Goal: Information Seeking & Learning: Check status

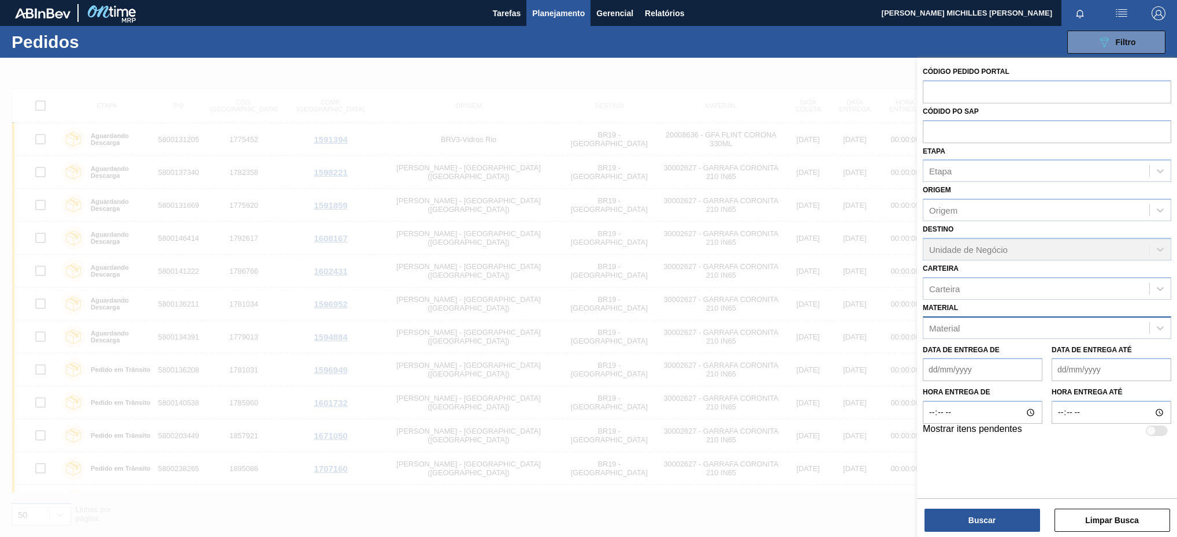
click at [1103, 316] on div "Material Material" at bounding box center [1047, 319] width 248 height 39
click at [1082, 330] on div "Material" at bounding box center [1036, 328] width 226 height 17
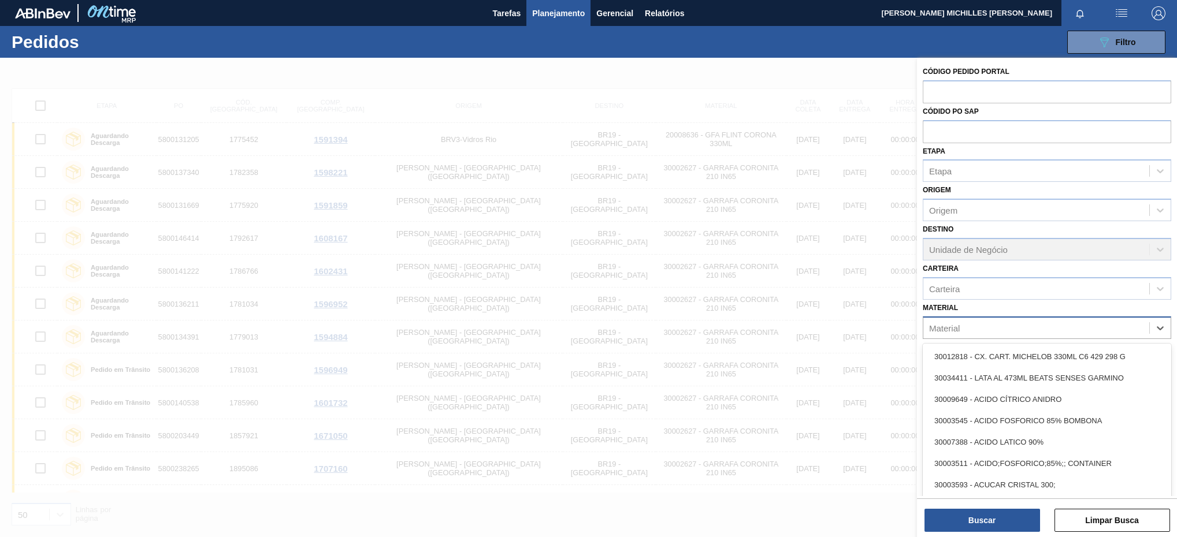
paste input "30003623"
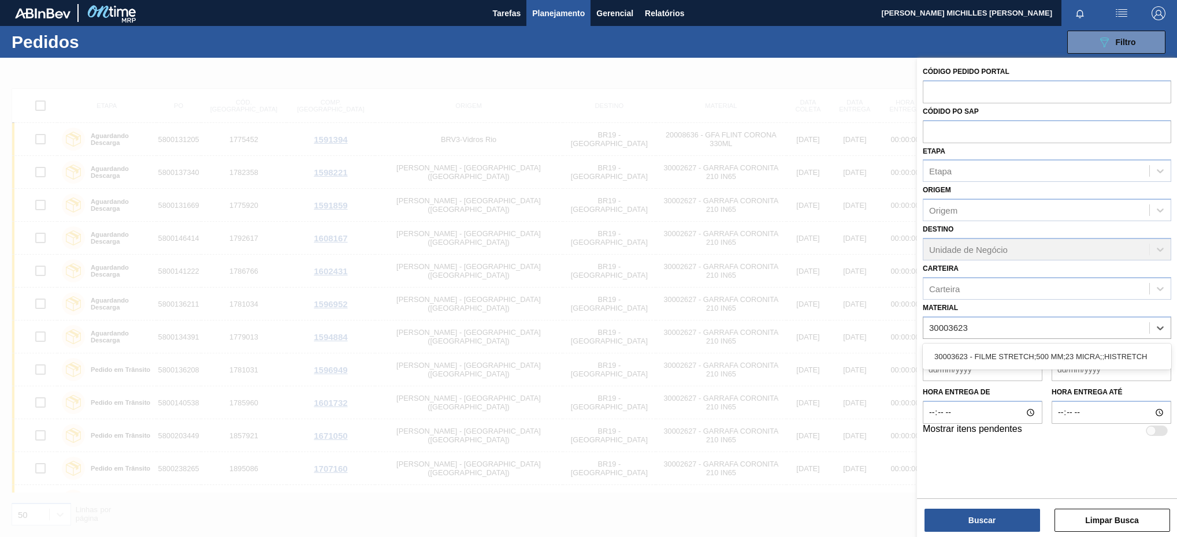
type input "30003623"
click at [1038, 344] on div "Data de Entrega de Data de Entrega até" at bounding box center [1047, 360] width 258 height 43
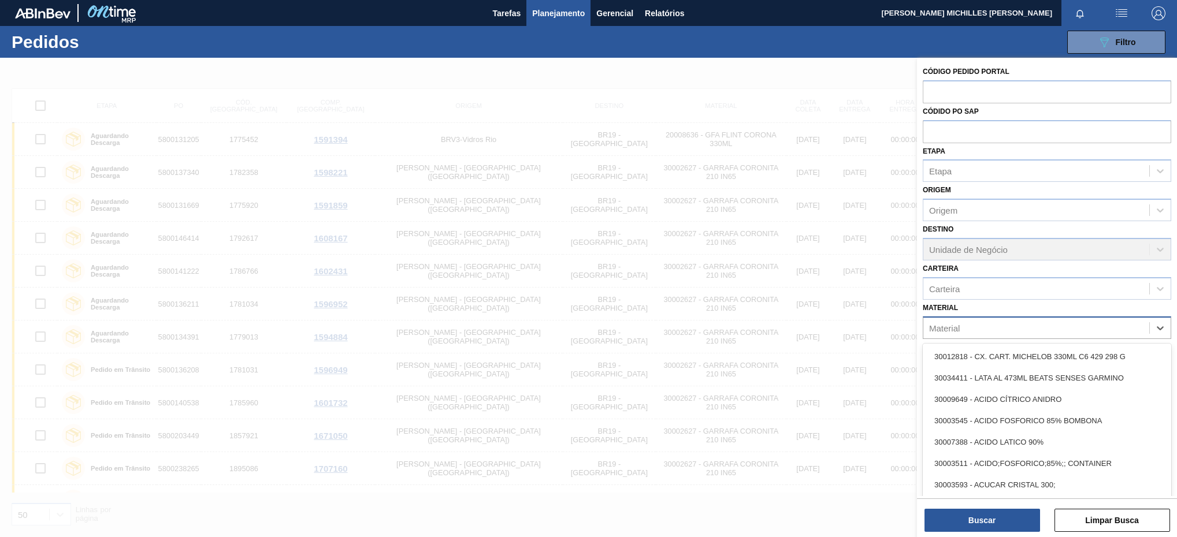
click at [1047, 317] on div "Material" at bounding box center [1047, 328] width 248 height 23
paste input "30003623"
type input "30003623"
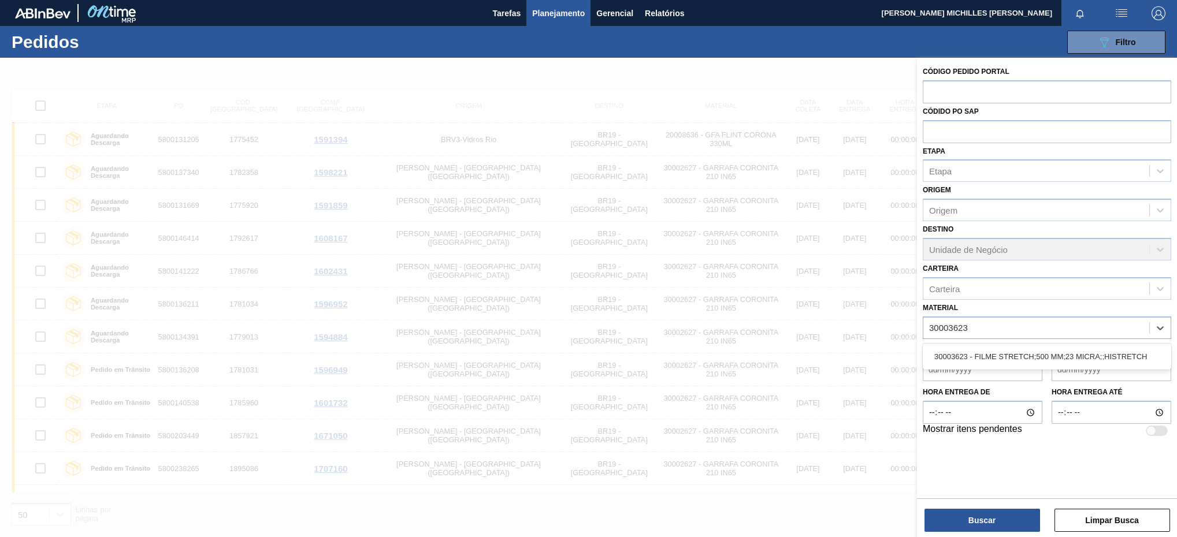
click at [1028, 357] on div "30003623 - FILME STRETCH;500 MM;23 MICRA;;HISTRETCH" at bounding box center [1047, 356] width 248 height 21
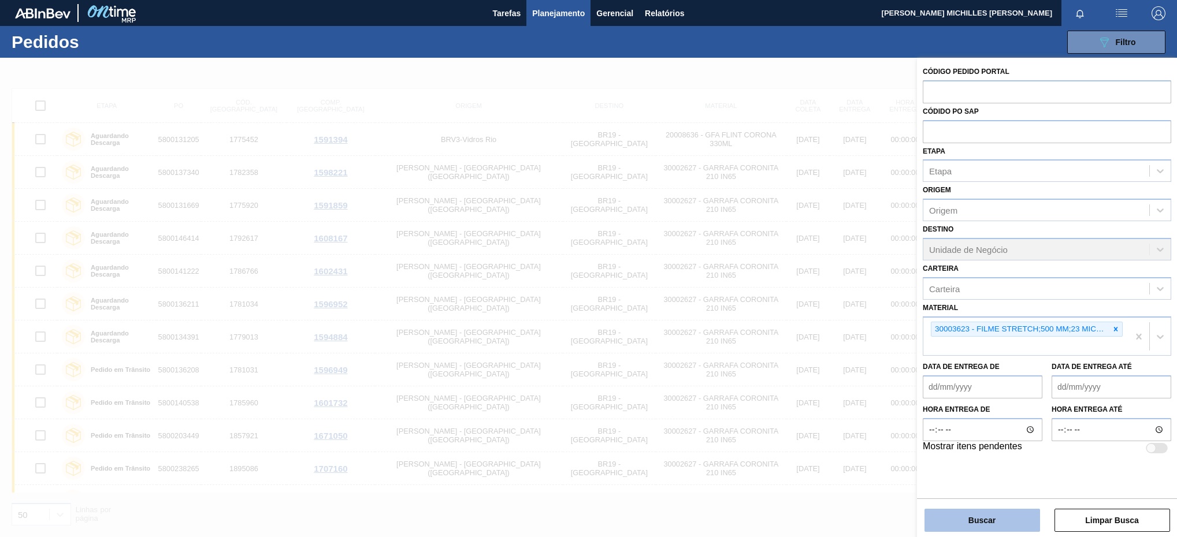
drag, startPoint x: 992, startPoint y: 503, endPoint x: 996, endPoint y: 517, distance: 13.9
click at [996, 517] on div "Buscar Limpar Busca" at bounding box center [1047, 515] width 260 height 32
click at [966, 518] on button "Buscar" at bounding box center [983, 520] width 116 height 23
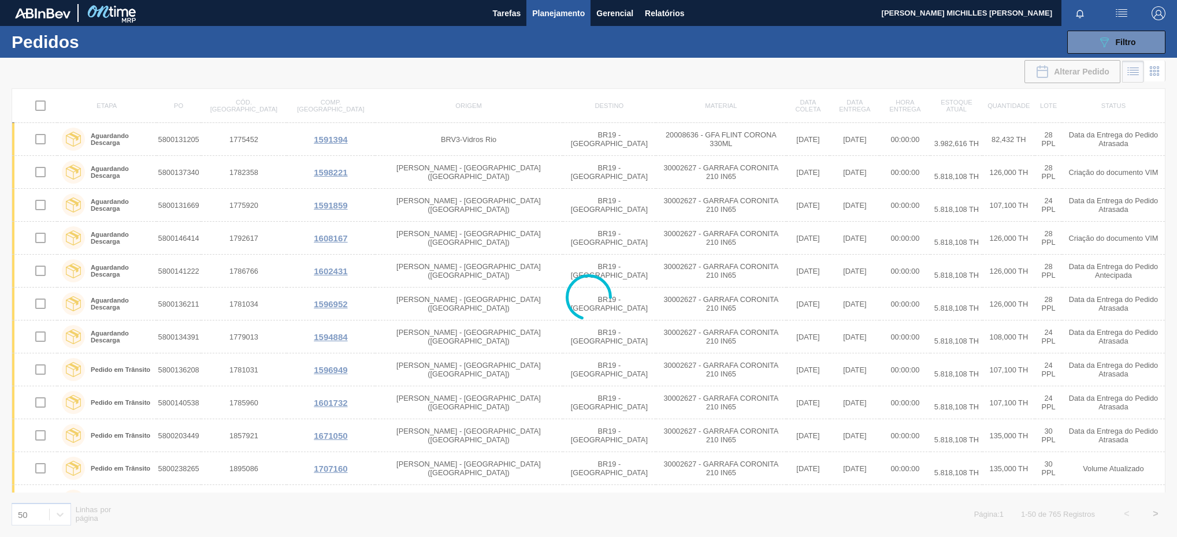
click at [562, 7] on span "Planejamento" at bounding box center [558, 13] width 53 height 14
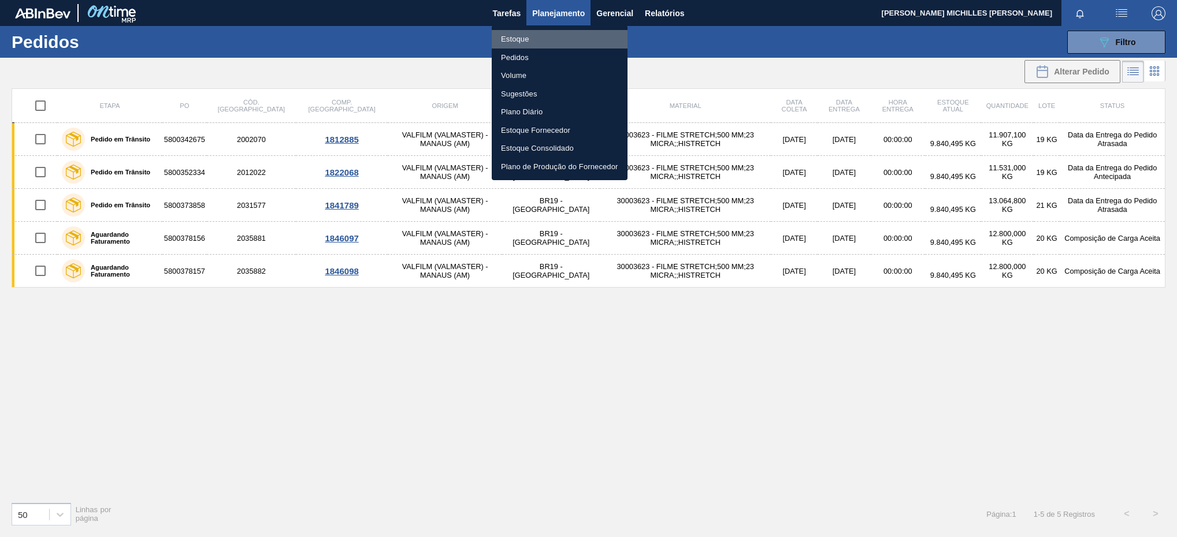
click at [563, 39] on li "Estoque" at bounding box center [560, 39] width 136 height 18
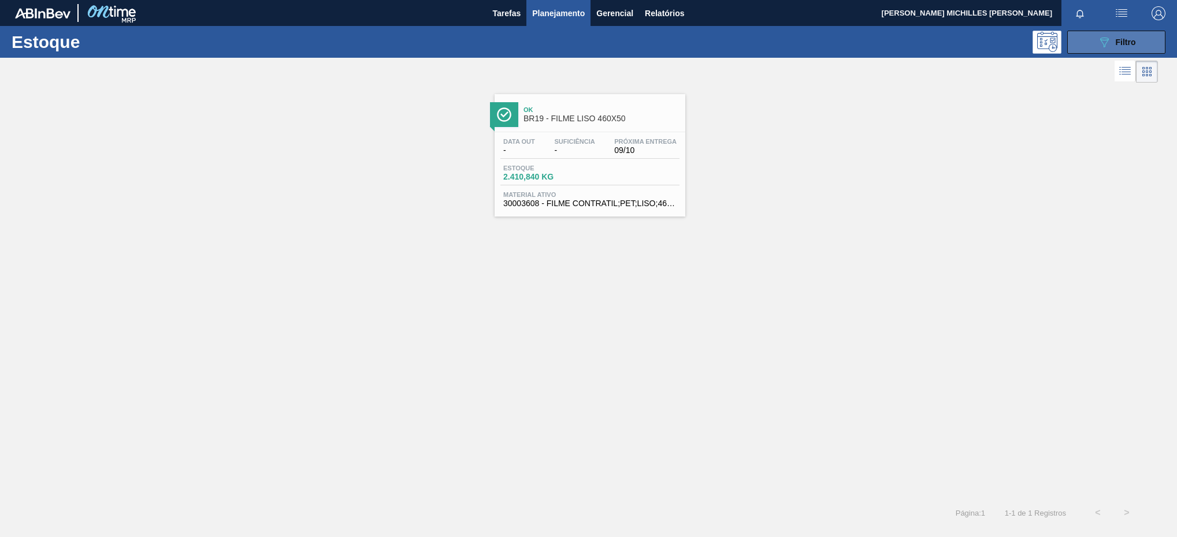
click at [1100, 40] on icon "089F7B8B-B2A5-4AFE-B5C0-19BA573D28AC" at bounding box center [1104, 42] width 14 height 14
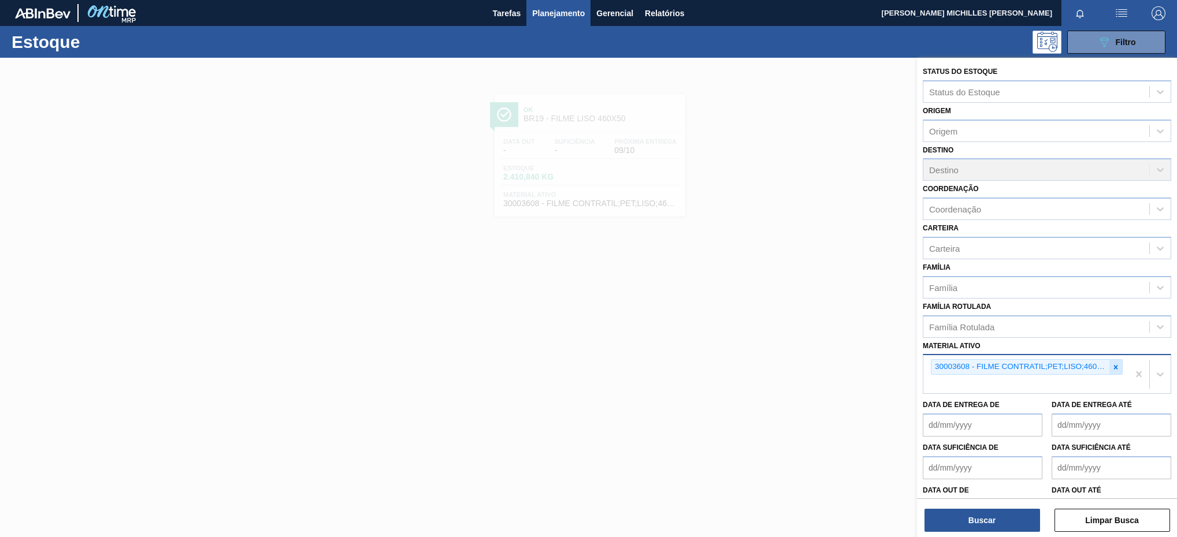
click at [1110, 365] on div at bounding box center [1116, 367] width 13 height 14
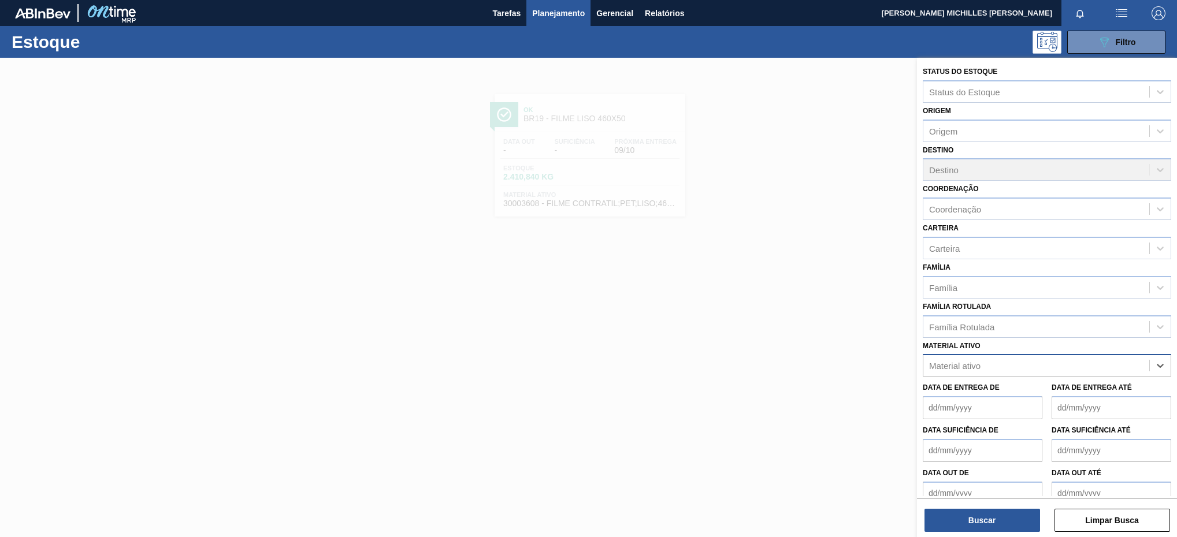
paste ativo "30003623"
type ativo "30003623"
click at [1094, 396] on div "30003623 - FILME STRETCH;500 MM;23 MICRA;;HISTRETCH" at bounding box center [1047, 394] width 248 height 21
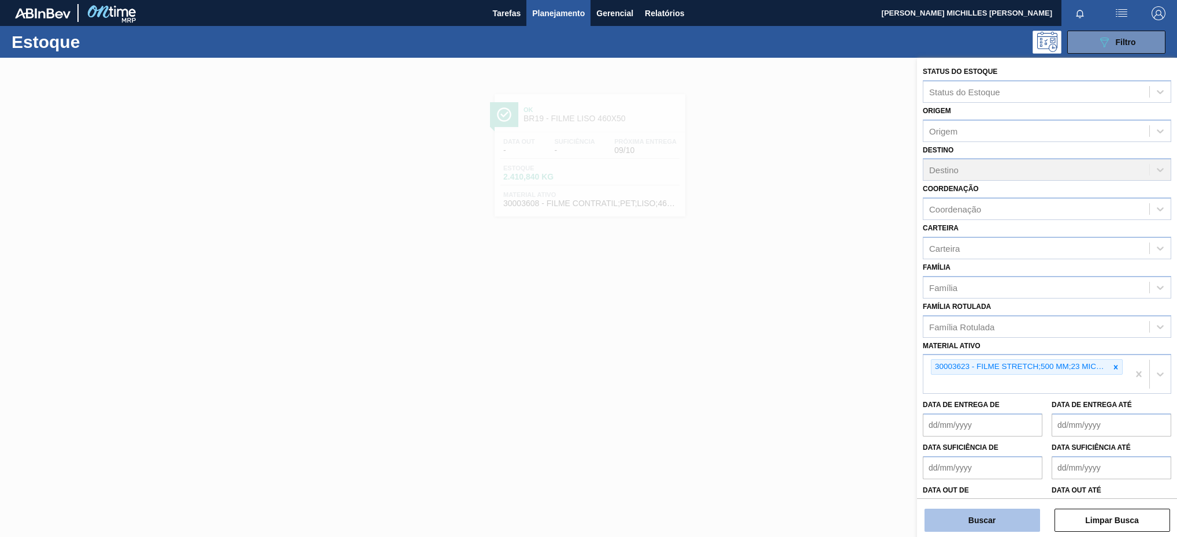
click at [976, 524] on button "Buscar" at bounding box center [983, 520] width 116 height 23
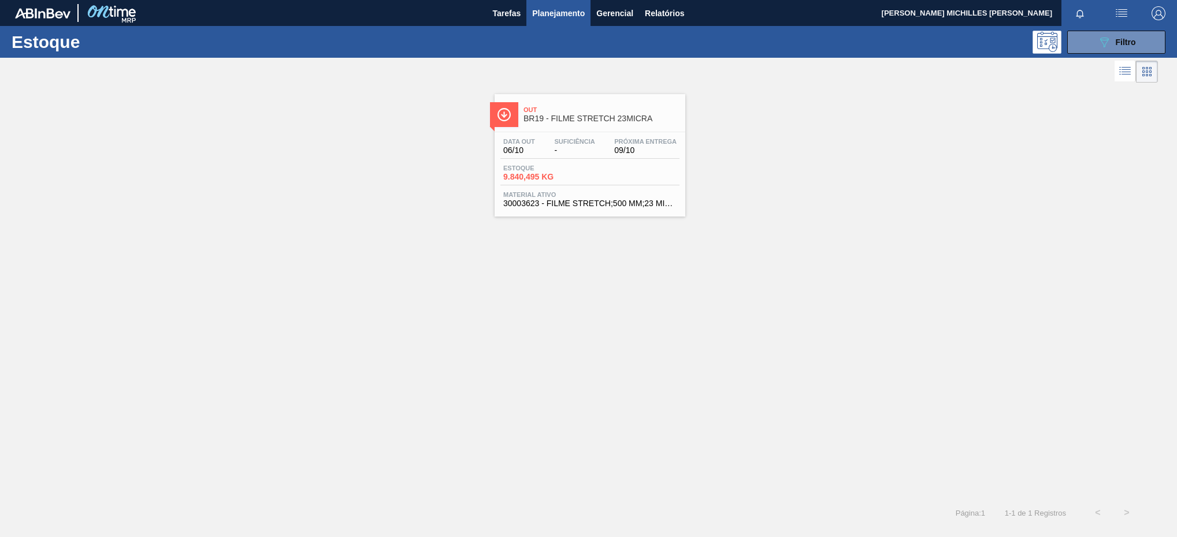
click at [560, 19] on span "Planejamento" at bounding box center [558, 13] width 53 height 14
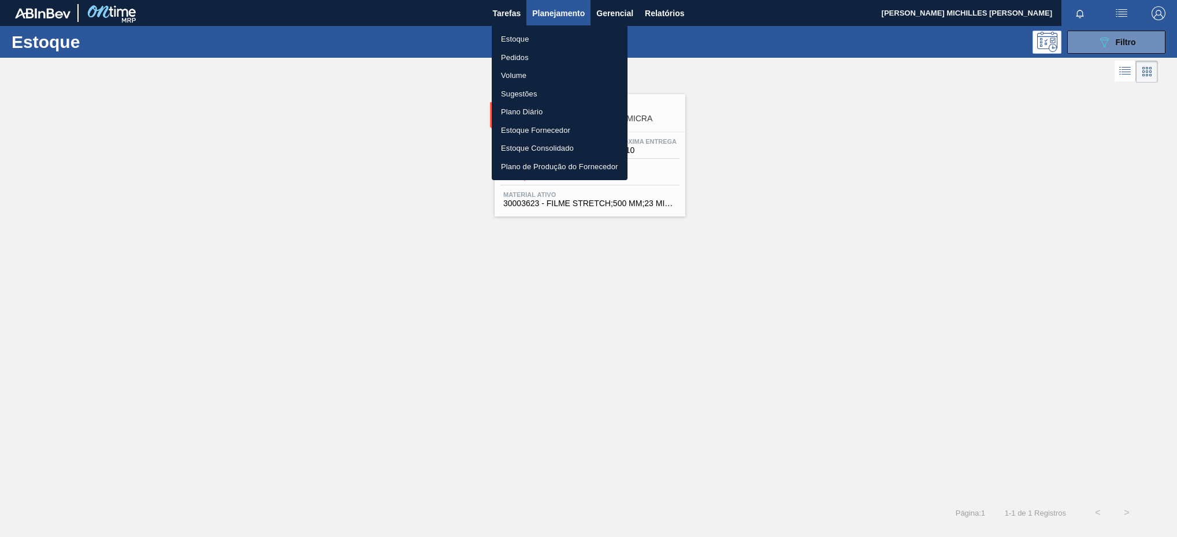
click at [1095, 40] on div at bounding box center [588, 268] width 1177 height 537
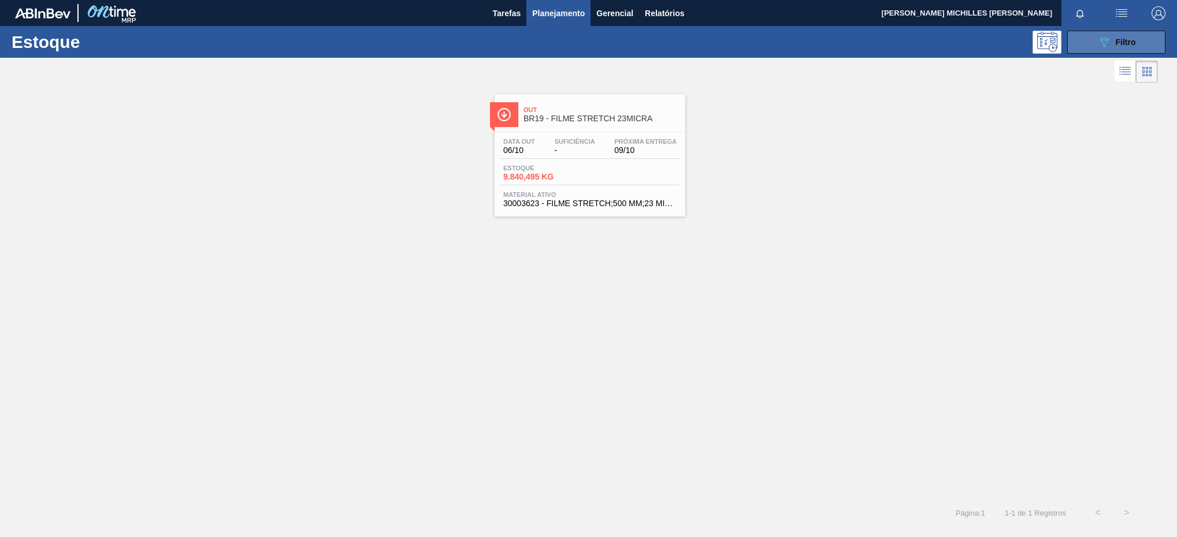
click at [1110, 49] on button "089F7B8B-B2A5-4AFE-B5C0-19BA573D28AC Filtro" at bounding box center [1116, 42] width 98 height 23
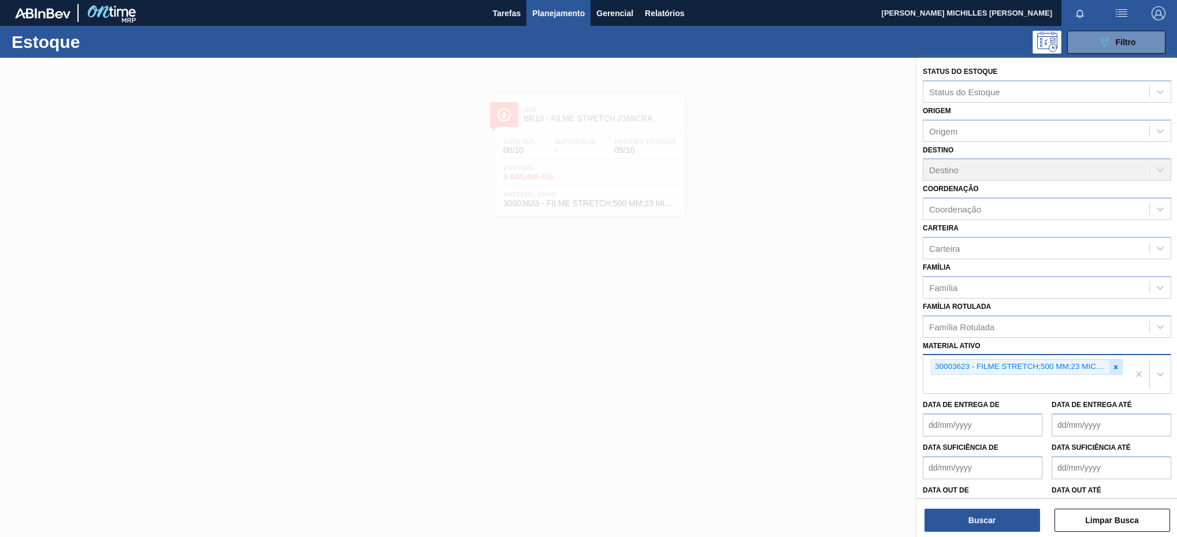
click at [1115, 366] on icon at bounding box center [1116, 367] width 8 height 8
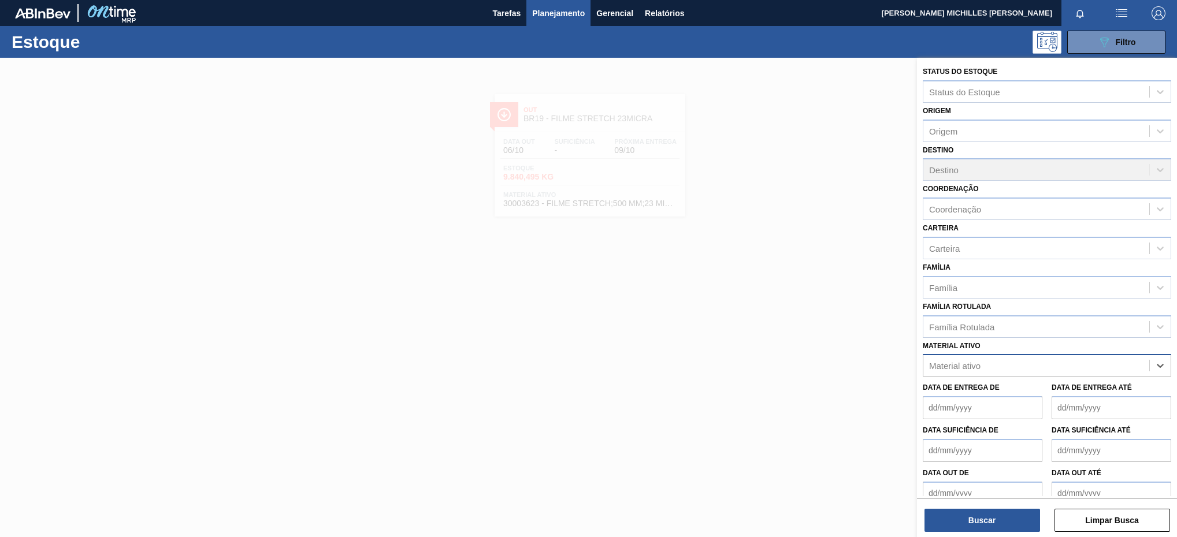
paste ativo "30004536"
type ativo "30004536"
click at [1044, 398] on div "30004536 - TAMPA PLAST INJECAP GCA S/LINER" at bounding box center [1047, 394] width 248 height 21
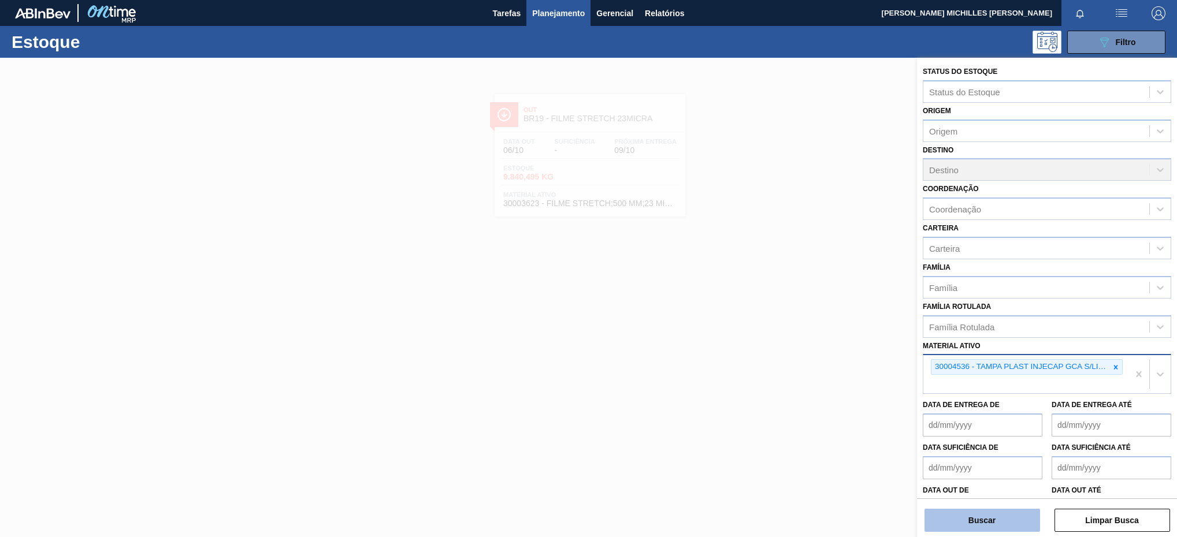
click at [990, 519] on button "Buscar" at bounding box center [983, 520] width 116 height 23
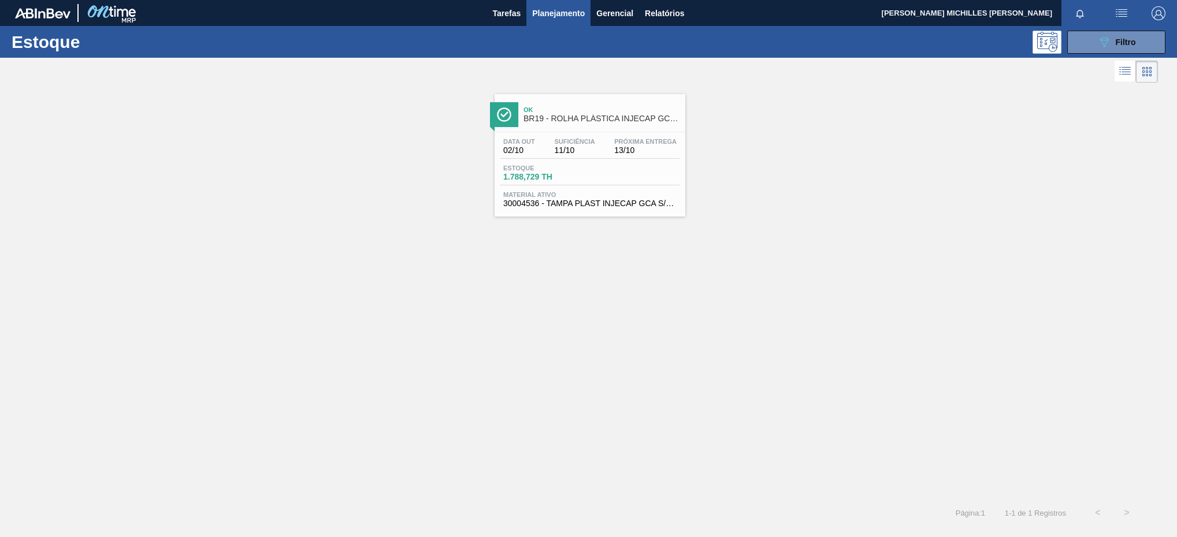
drag, startPoint x: 1136, startPoint y: 47, endPoint x: 1112, endPoint y: 73, distance: 35.2
click at [1136, 47] on button "089F7B8B-B2A5-4AFE-B5C0-19BA573D28AC Filtro" at bounding box center [1116, 42] width 98 height 23
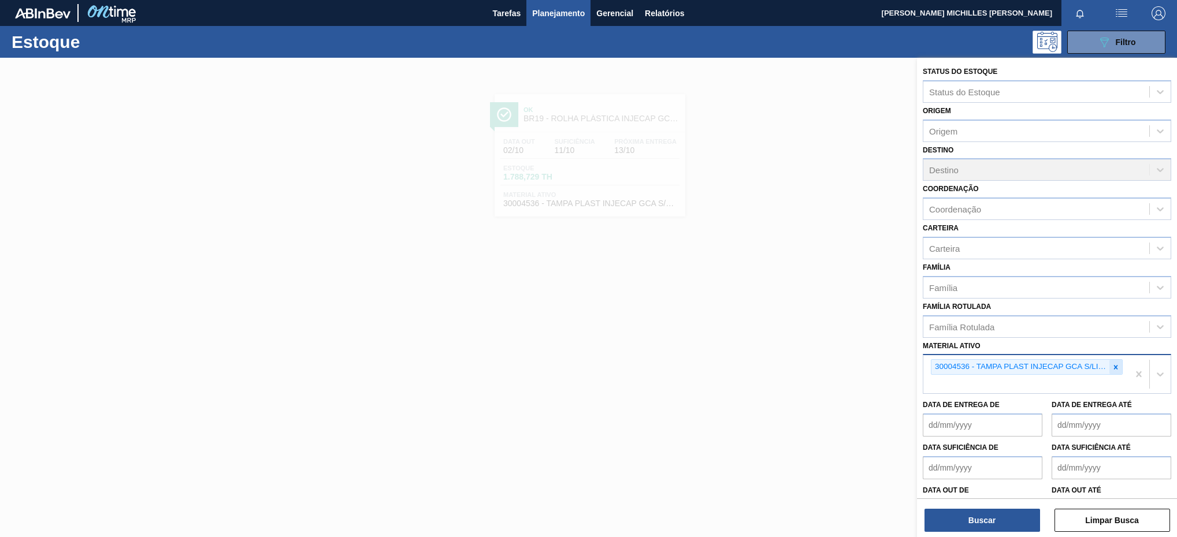
click at [1113, 363] on icon at bounding box center [1116, 367] width 8 height 8
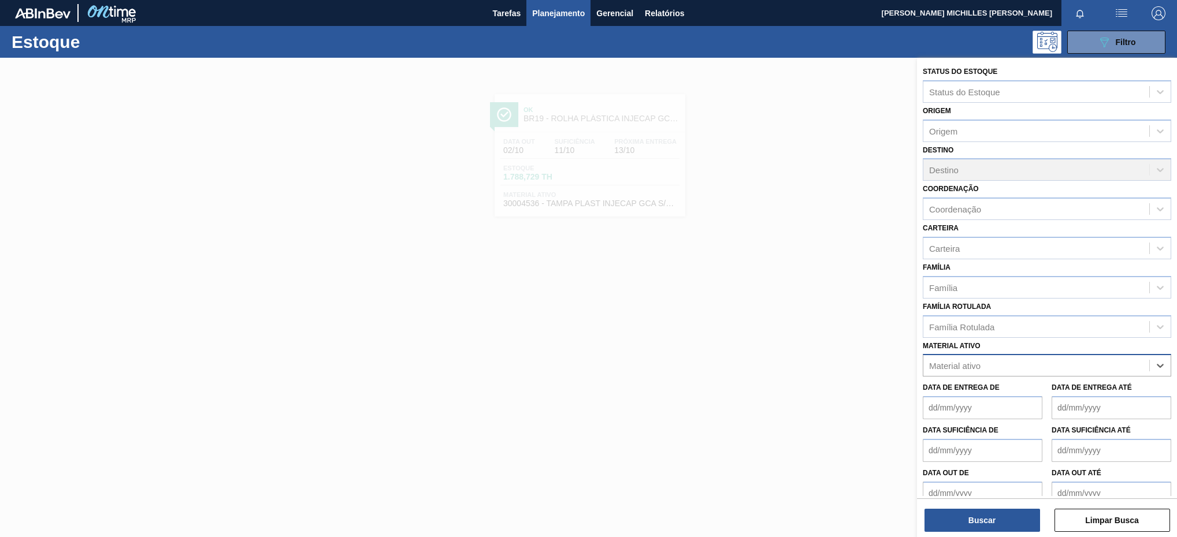
paste ativo "30004538"
type ativo "30004538"
click at [975, 387] on div "30004538 - TAMPA PLAST INJECAP GCA ZERO S/LINER" at bounding box center [1047, 394] width 248 height 21
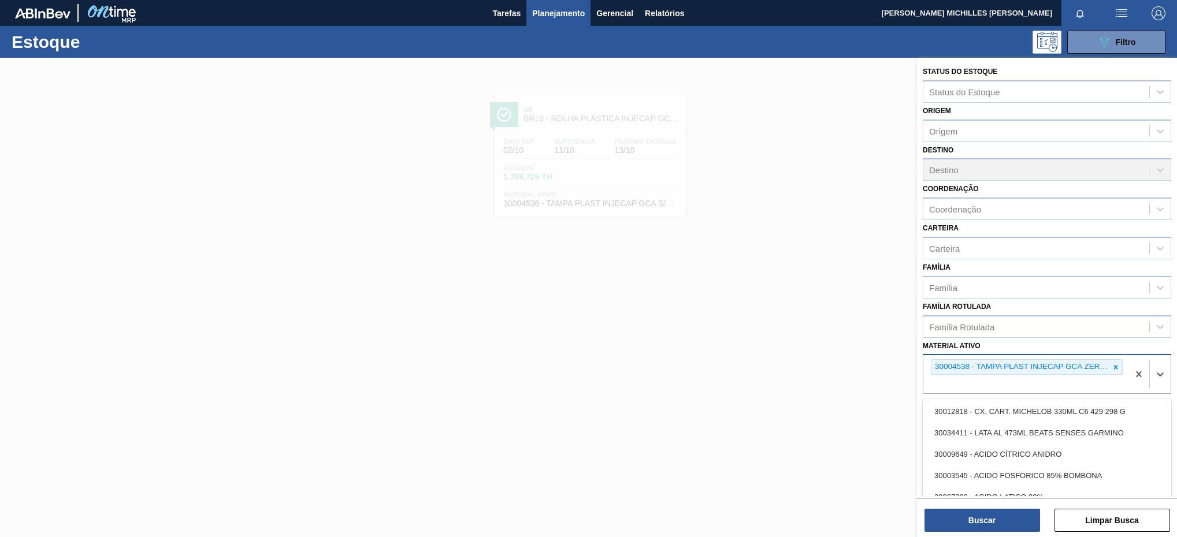
click at [1026, 385] on div "30004538 - TAMPA PLAST INJECAP GCA ZERO S/LINER" at bounding box center [1025, 374] width 205 height 38
paste ativo "30030680"
type ativo "30030680"
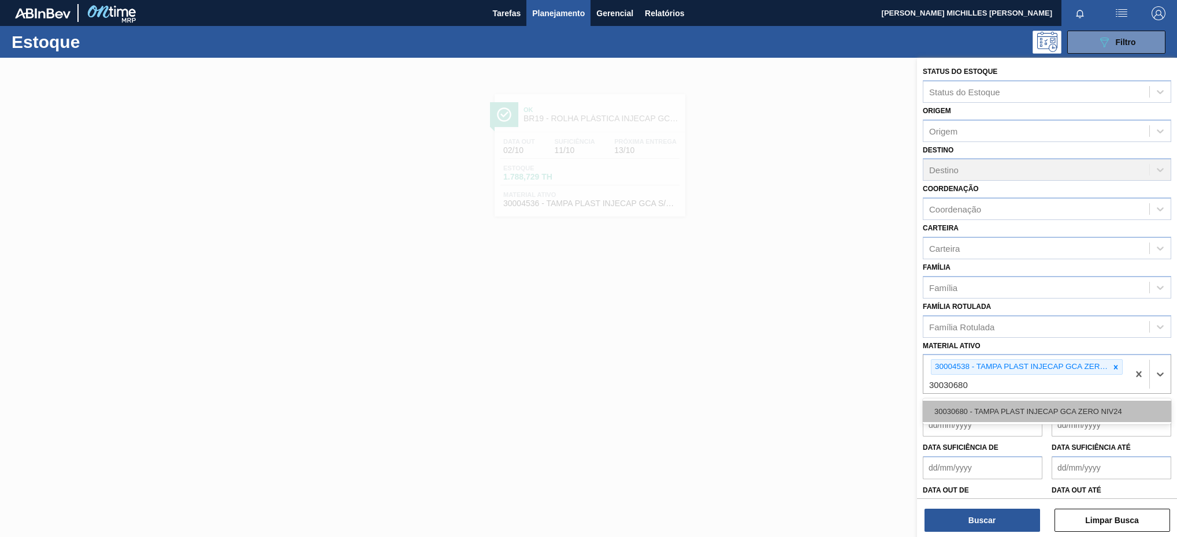
click at [1030, 418] on div "30030680 - TAMPA PLAST INJECAP GCA ZERO NIV24" at bounding box center [1047, 411] width 248 height 21
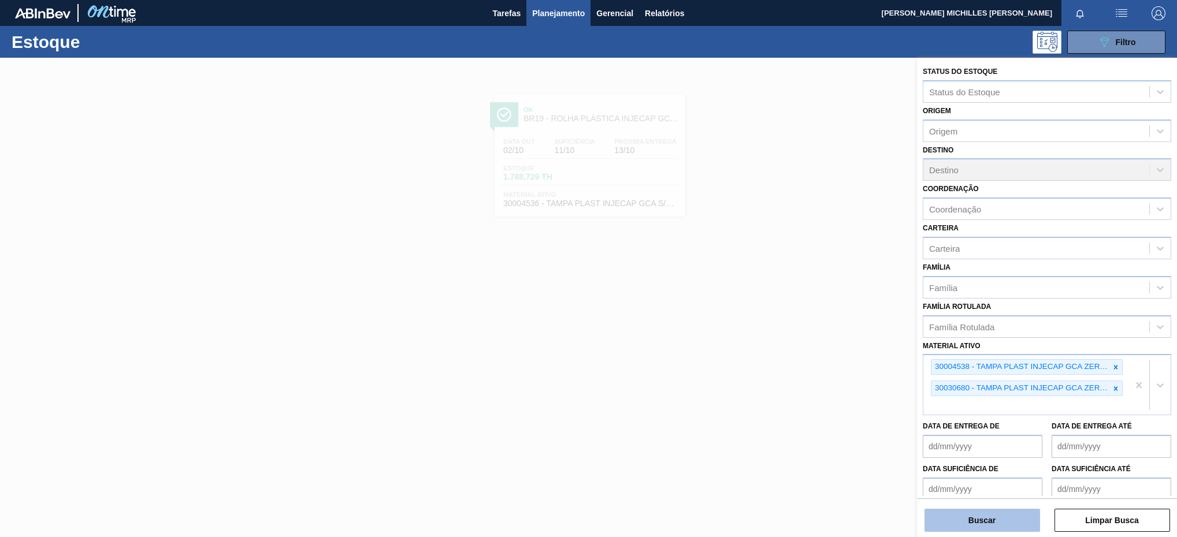
click at [981, 528] on button "Buscar" at bounding box center [983, 520] width 116 height 23
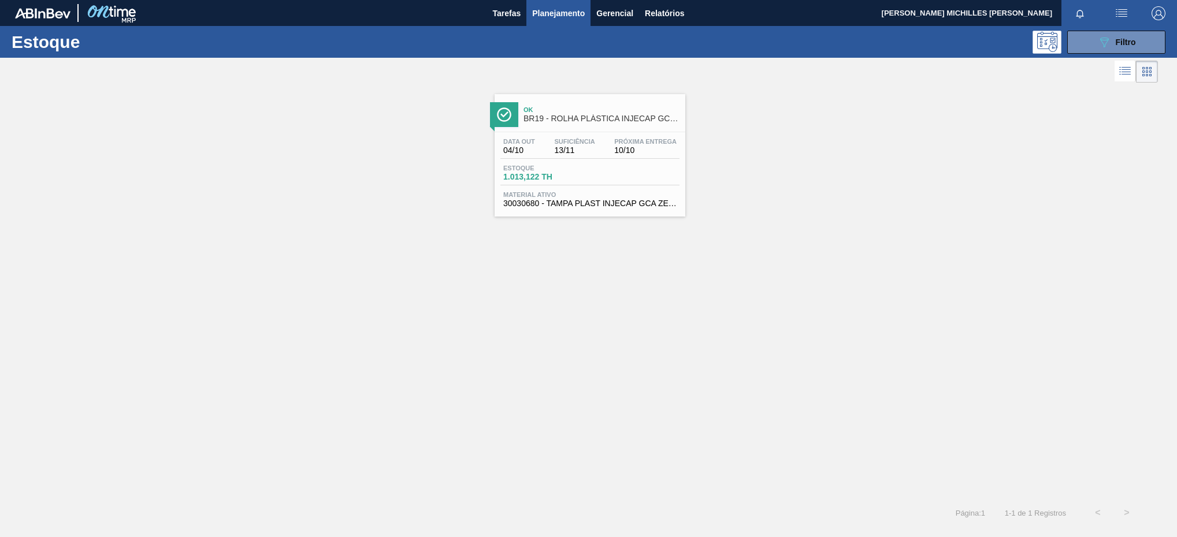
click at [652, 186] on div "Estoque 1.013,122 TH" at bounding box center [589, 175] width 179 height 21
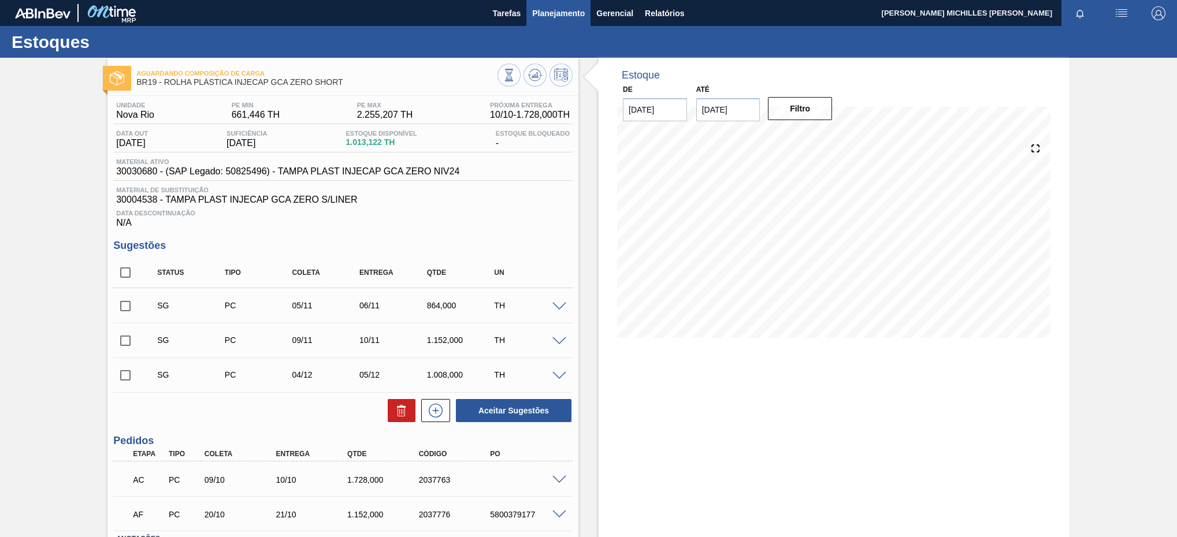
click at [579, 18] on span "Planejamento" at bounding box center [558, 13] width 53 height 14
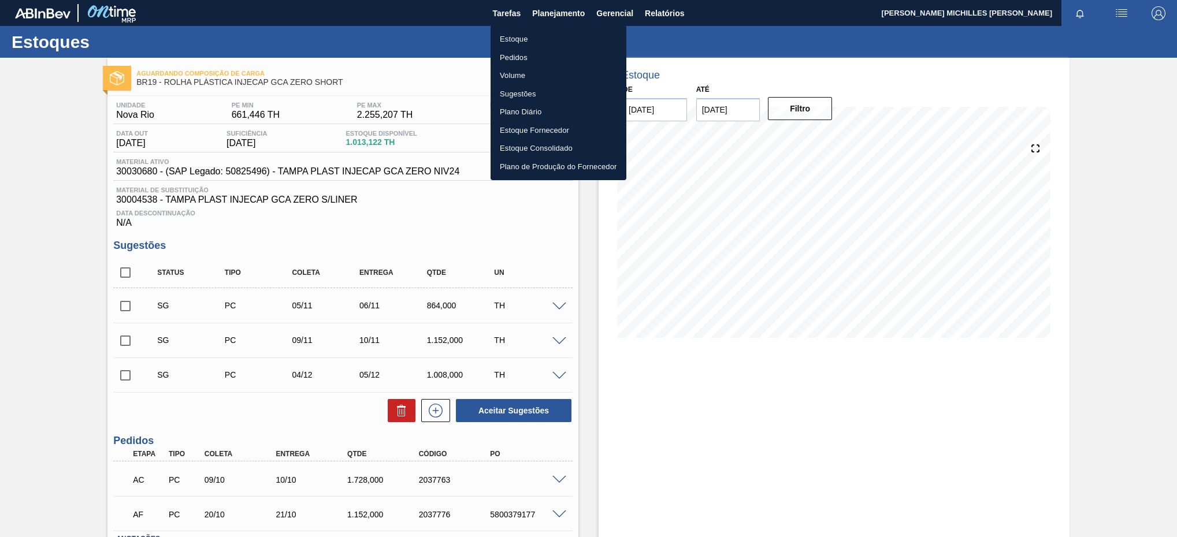
click at [548, 58] on li "Pedidos" at bounding box center [559, 58] width 136 height 18
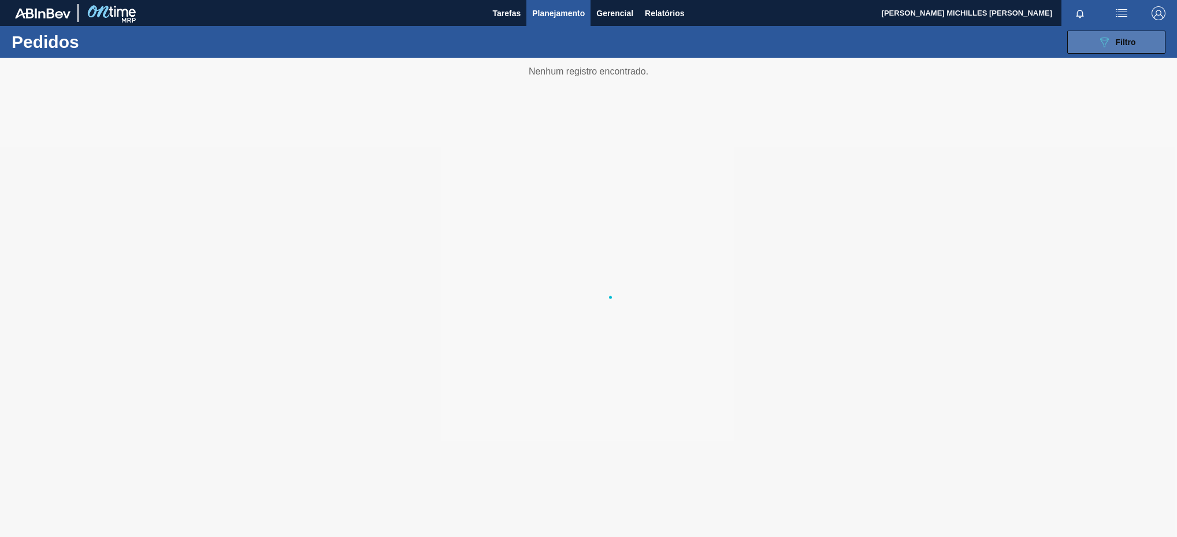
click at [1117, 47] on div "089F7B8B-B2A5-4AFE-B5C0-19BA573D28AC Filtro" at bounding box center [1116, 42] width 39 height 14
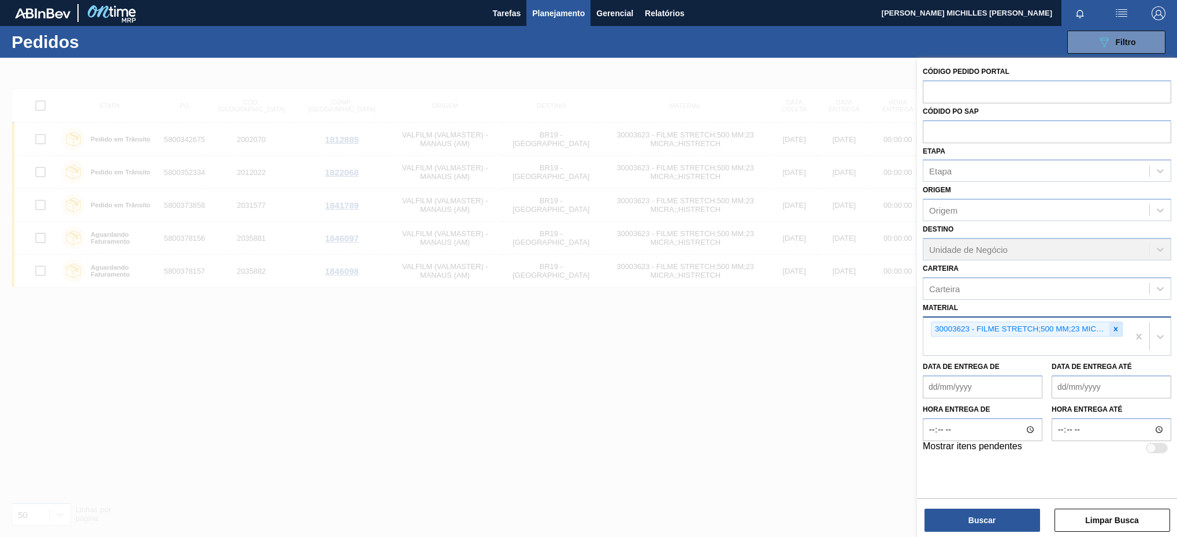
click at [1115, 333] on div at bounding box center [1116, 329] width 13 height 14
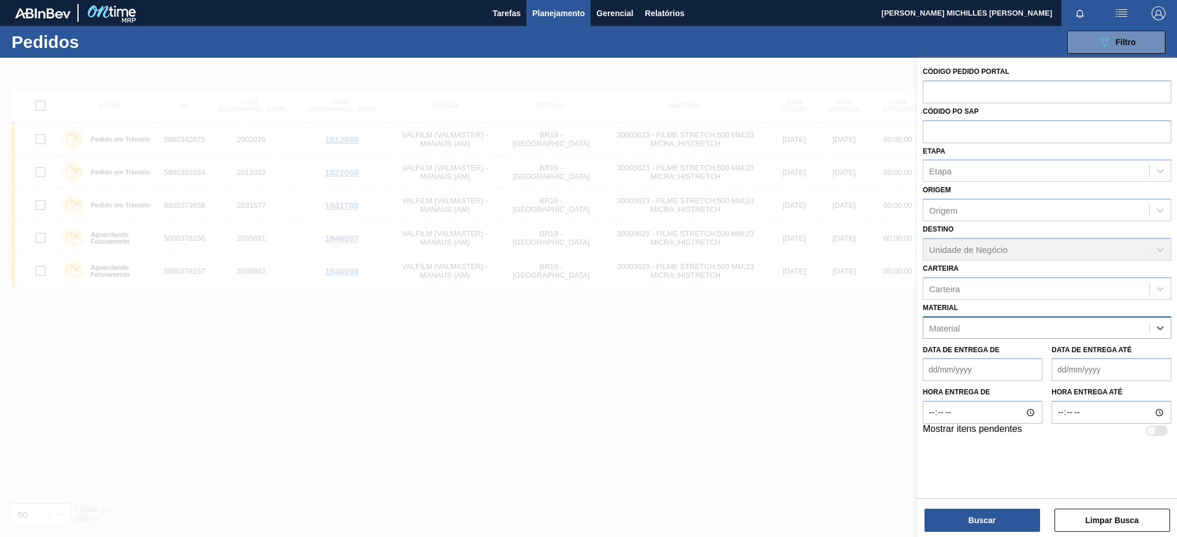
paste input "30003697"
type input "30003697"
click at [1069, 348] on div "30003697 - TAMPA PLAST INJECAP LIMONETO S/LINER" at bounding box center [1047, 356] width 248 height 21
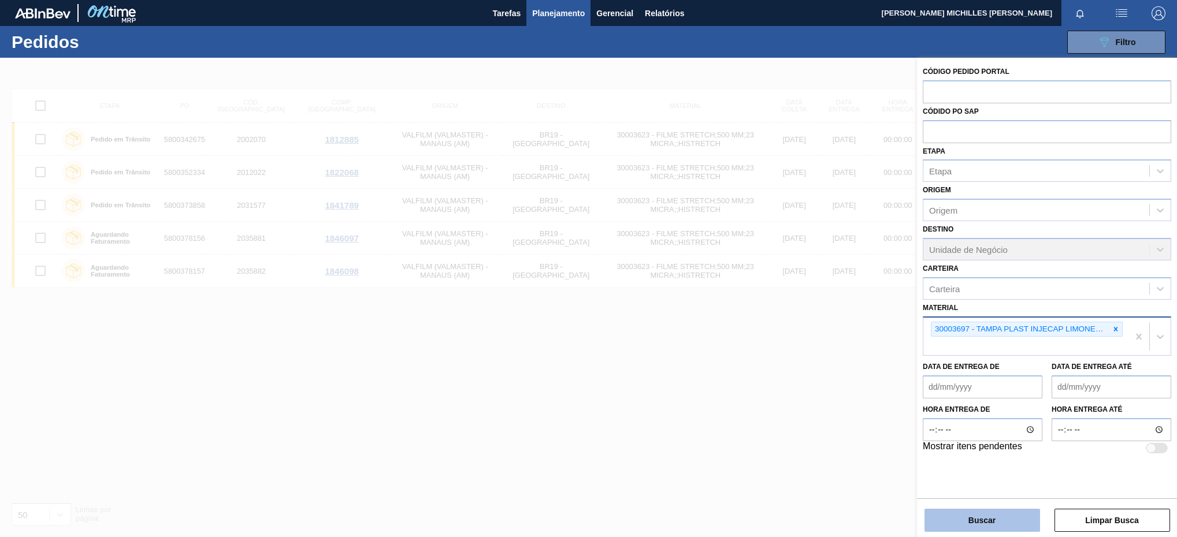
click at [1012, 517] on button "Buscar" at bounding box center [983, 520] width 116 height 23
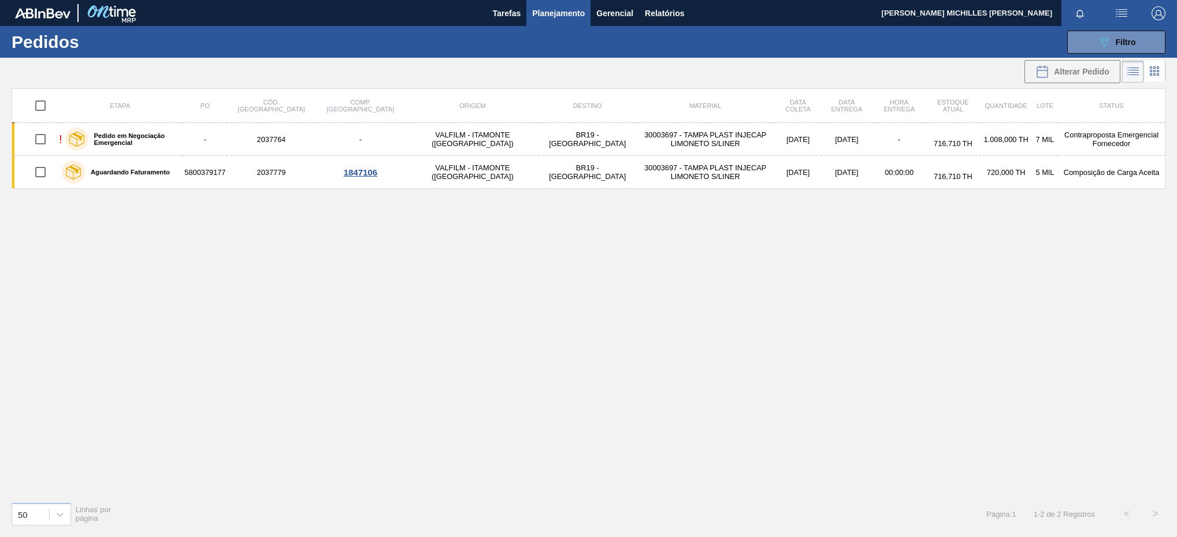
click at [562, 11] on span "Planejamento" at bounding box center [558, 13] width 53 height 14
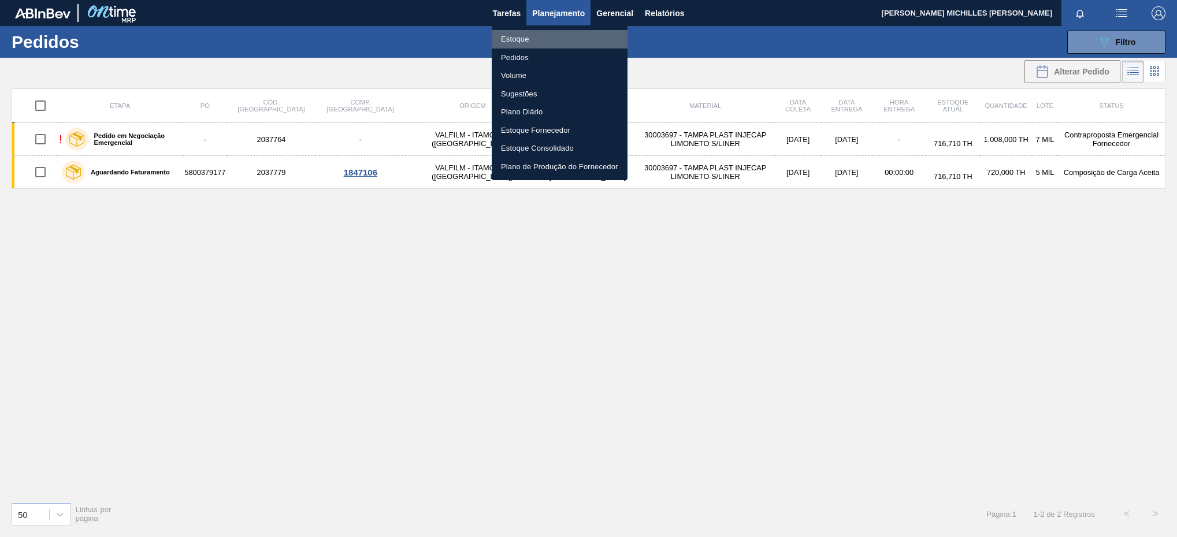
click at [567, 38] on li "Estoque" at bounding box center [560, 39] width 136 height 18
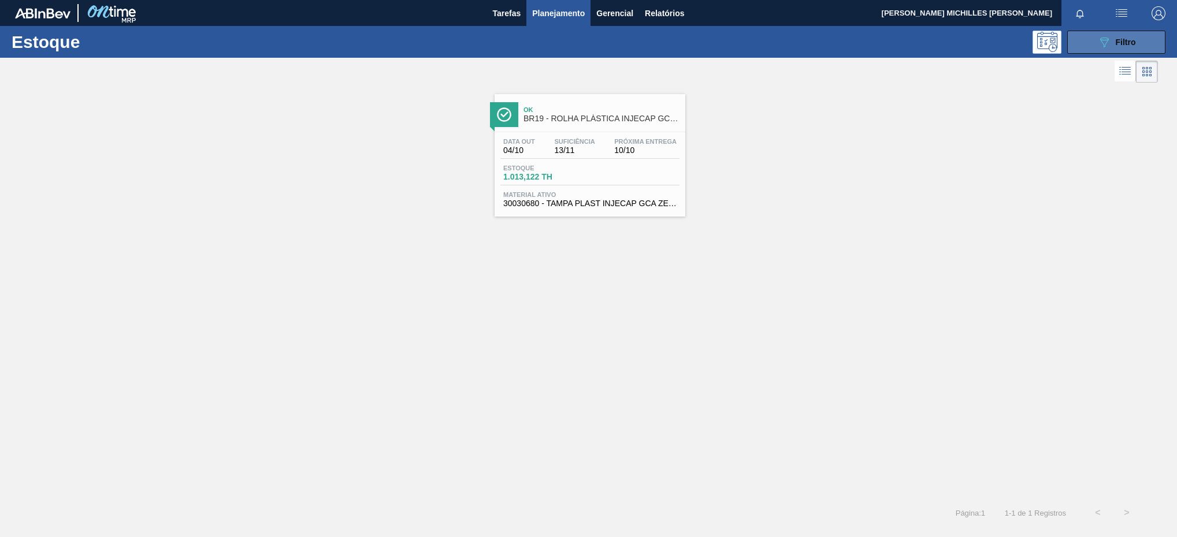
click at [1129, 47] on div "089F7B8B-B2A5-4AFE-B5C0-19BA573D28AC Filtro" at bounding box center [1116, 42] width 39 height 14
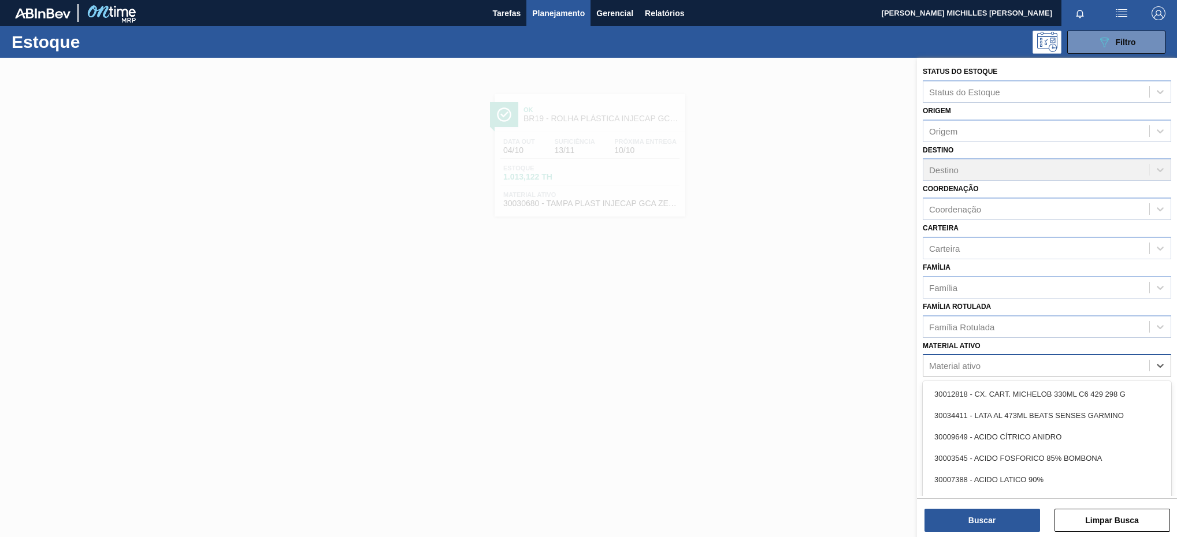
click at [1086, 363] on div "Material ativo" at bounding box center [1036, 366] width 226 height 17
paste ativo "30003697"
type ativo "30003697"
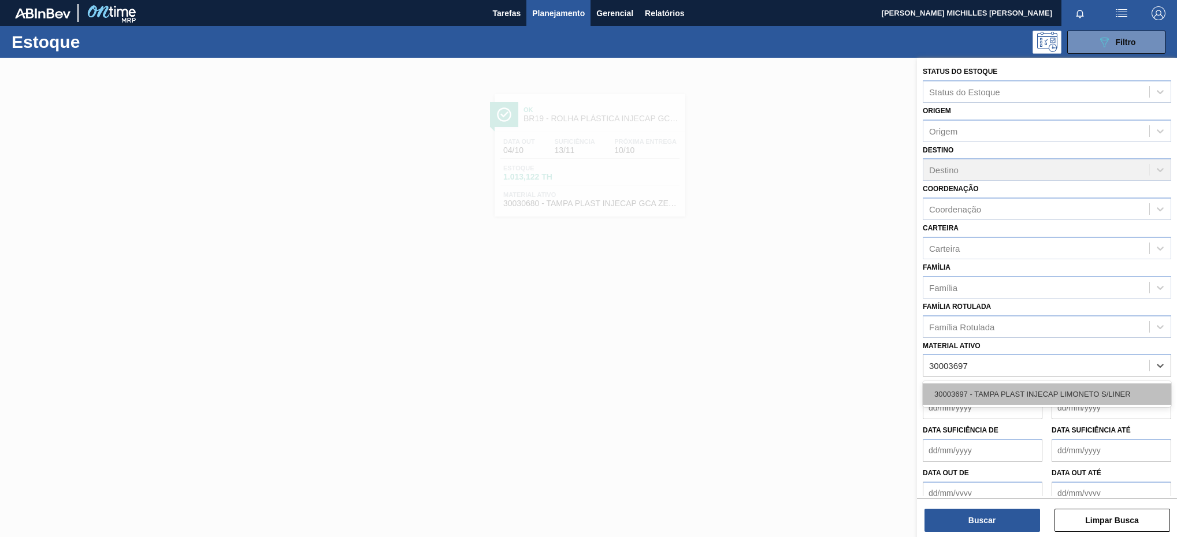
click at [1041, 390] on div "30003697 - TAMPA PLAST INJECAP LIMONETO S/LINER" at bounding box center [1047, 394] width 248 height 21
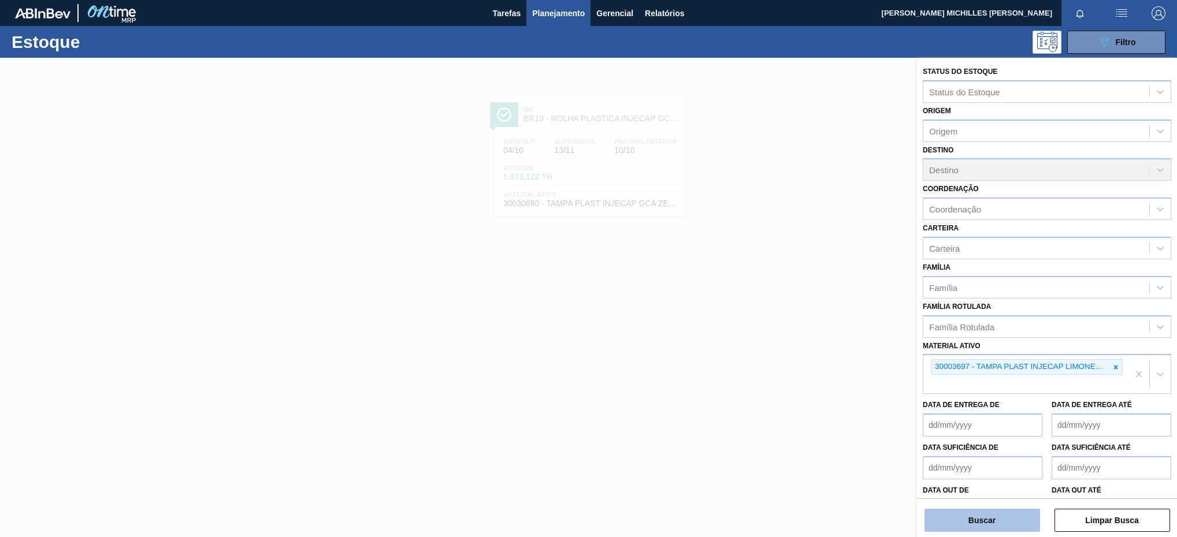
click at [1030, 513] on button "Buscar" at bounding box center [983, 520] width 116 height 23
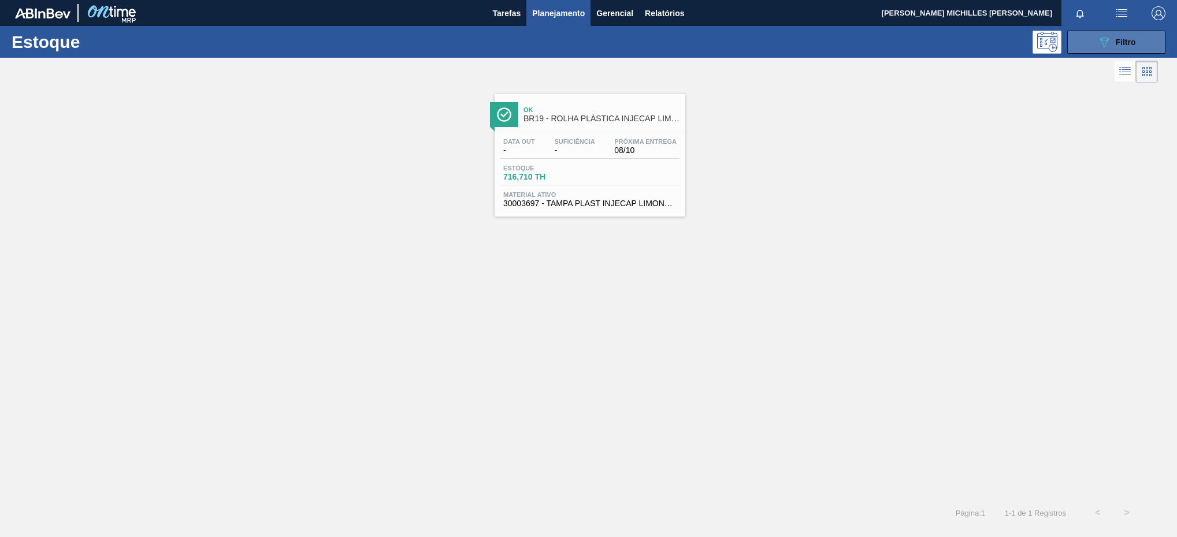
click at [1132, 49] on div "089F7B8B-B2A5-4AFE-B5C0-19BA573D28AC Filtro" at bounding box center [1116, 42] width 39 height 14
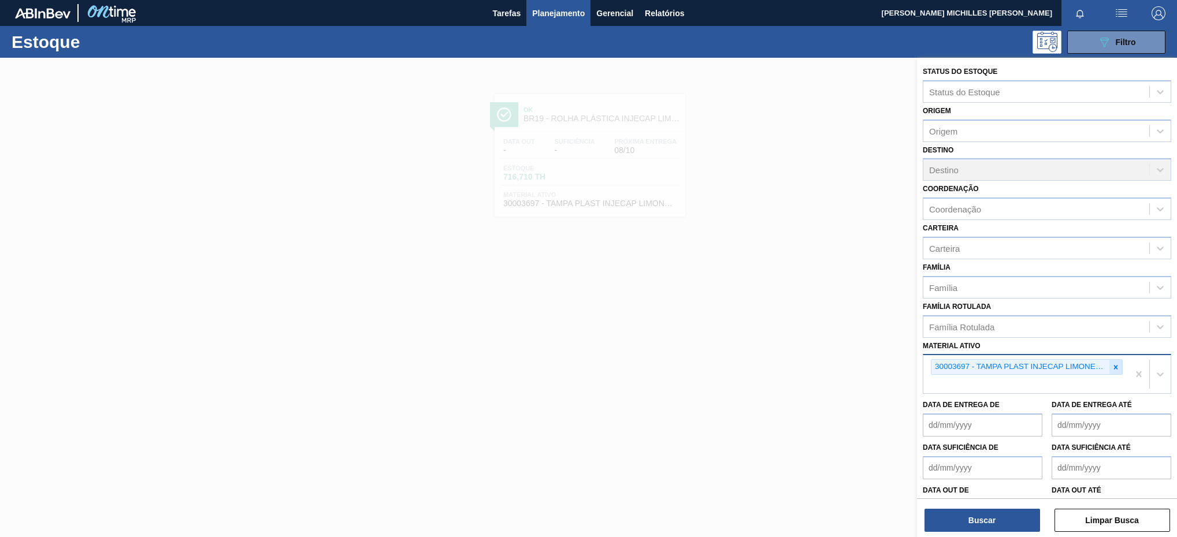
click at [1112, 364] on icon at bounding box center [1116, 367] width 8 height 8
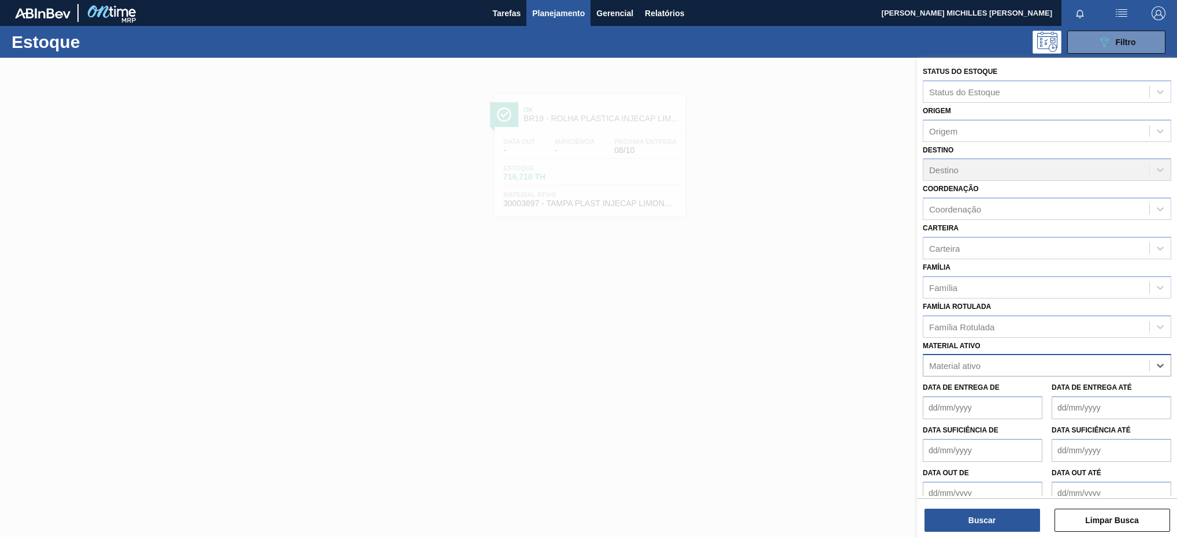
paste ativo "30002189"
type ativo "30002189"
click at [1059, 395] on div "30002189 - ROT PLAST 2L H GCA NIV22" at bounding box center [1047, 394] width 248 height 21
click at [1118, 369] on div "30002189 - ROT PLAST 2L H GCA NIV22" at bounding box center [1025, 367] width 205 height 24
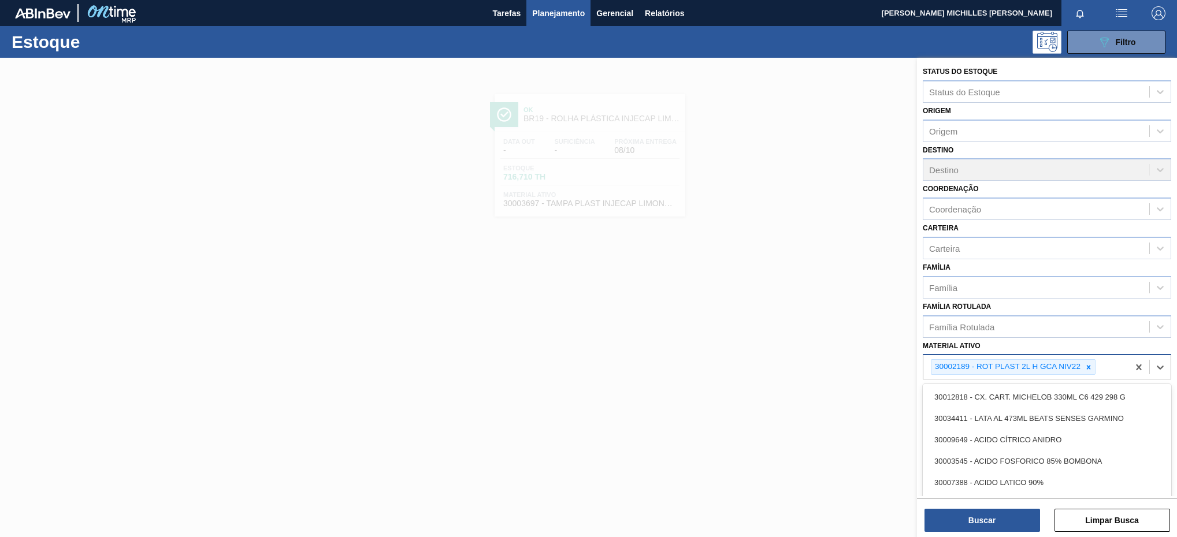
paste ativo "30034314"
type ativo "30034314"
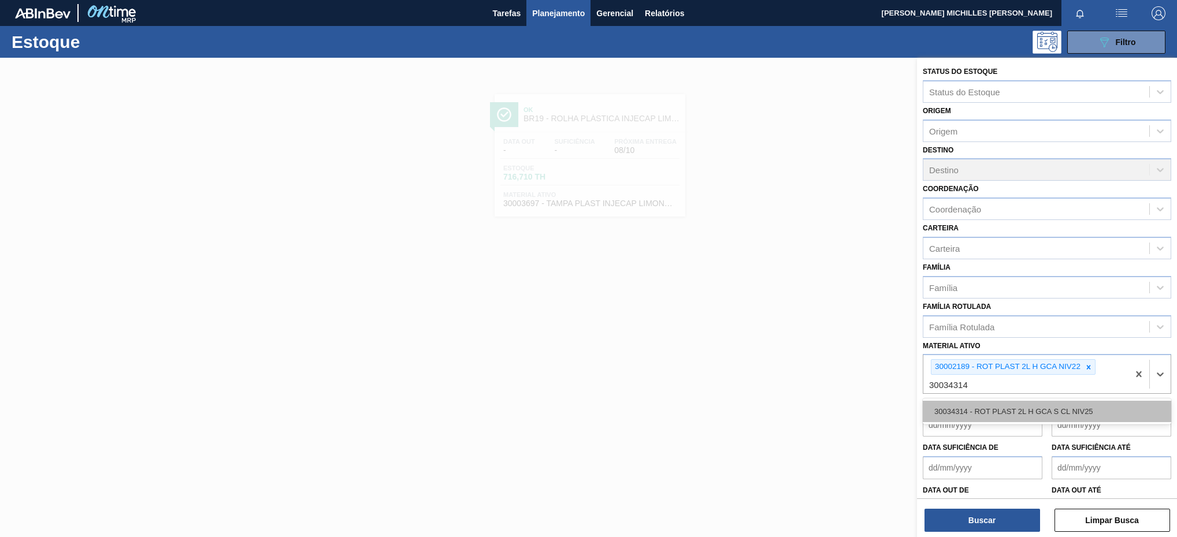
click at [1014, 413] on div "30034314 - ROT PLAST 2L H GCA S CL NIV25" at bounding box center [1047, 411] width 248 height 21
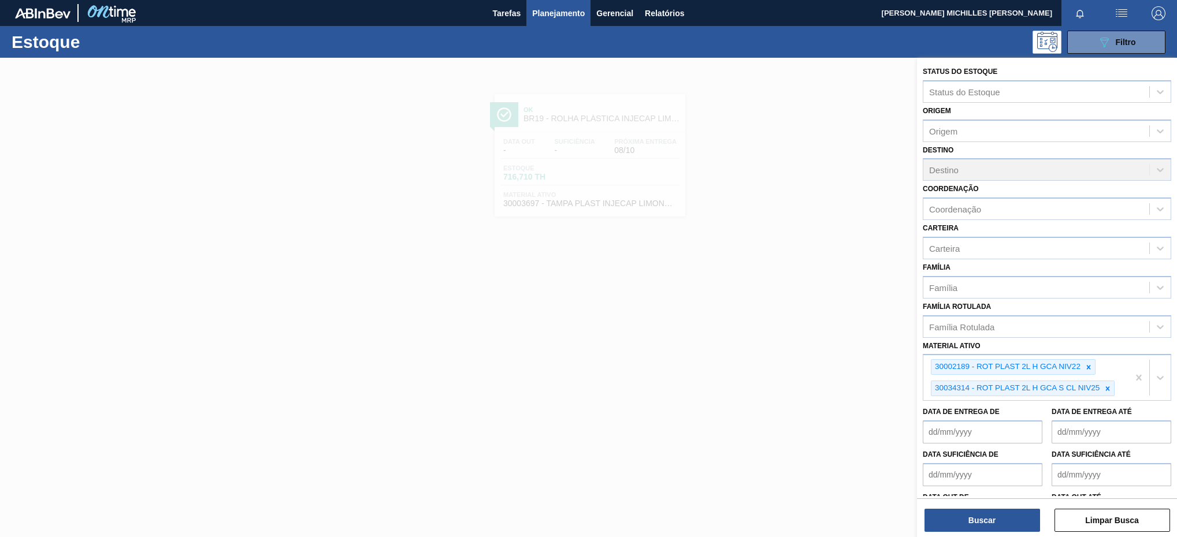
click at [1000, 508] on div "Buscar Limpar Busca" at bounding box center [1047, 515] width 260 height 32
click at [999, 514] on button "Buscar" at bounding box center [983, 520] width 116 height 23
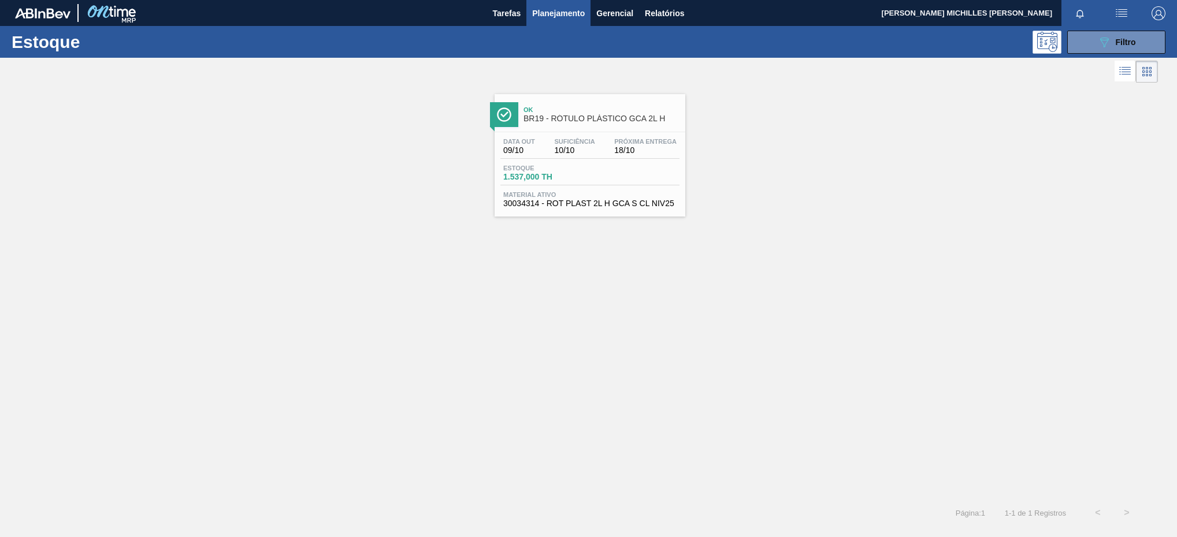
click at [564, 125] on div "Ok BR19 - RÓTULO PLÁSTICO GCA 2L H" at bounding box center [602, 115] width 156 height 26
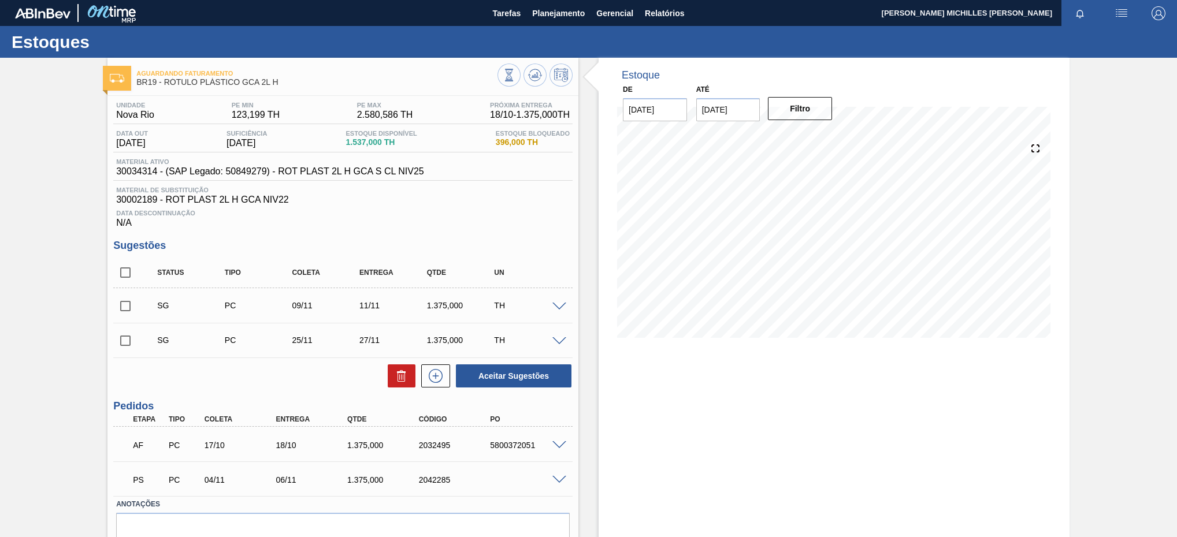
drag, startPoint x: 1101, startPoint y: 307, endPoint x: 1124, endPoint y: 297, distance: 24.6
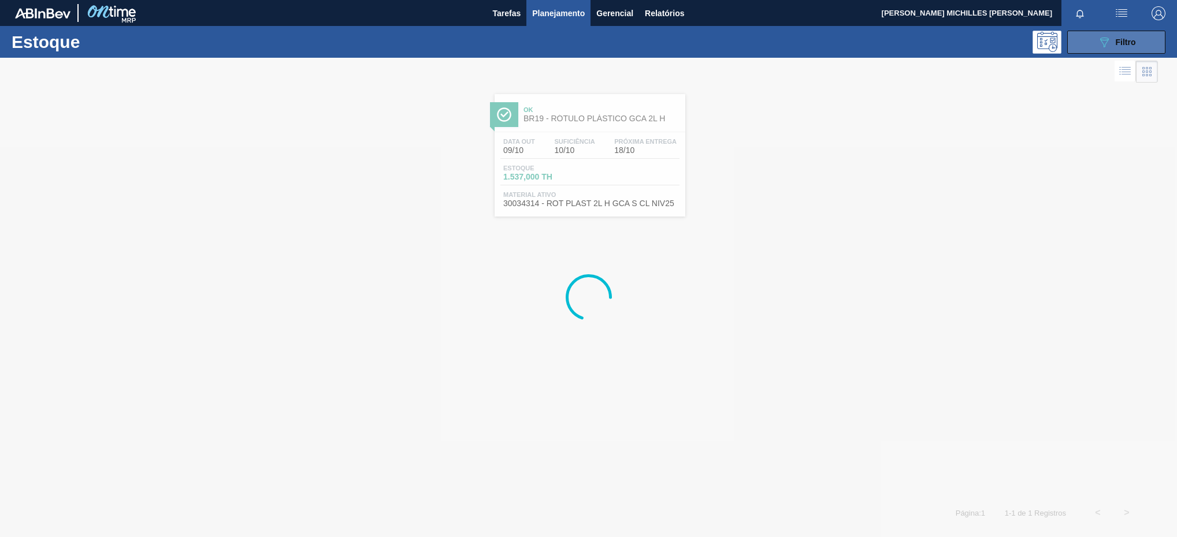
click at [1092, 35] on button "089F7B8B-B2A5-4AFE-B5C0-19BA573D28AC Filtro" at bounding box center [1116, 42] width 98 height 23
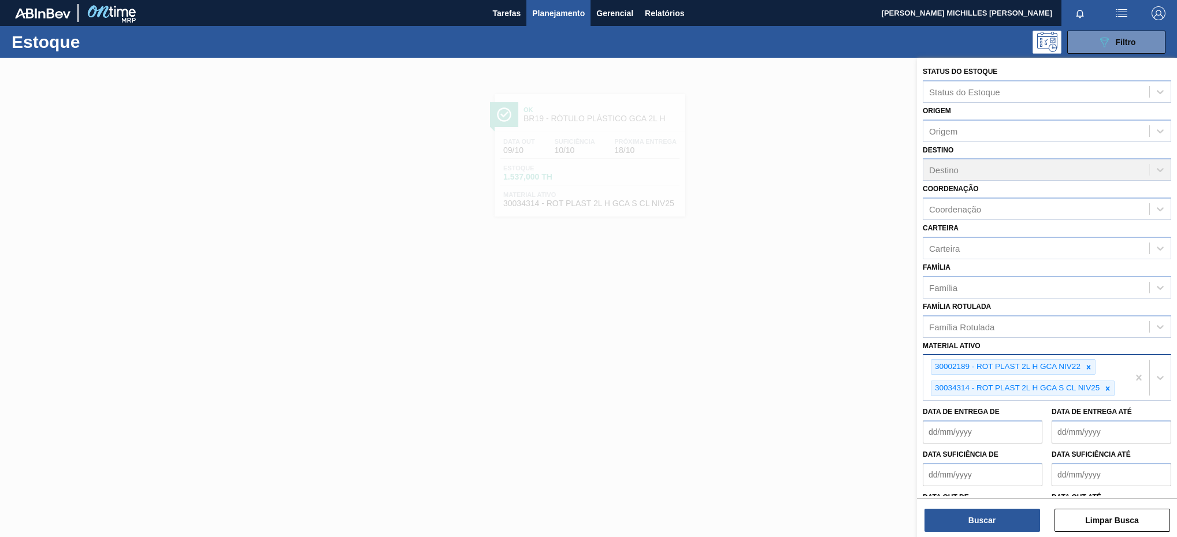
click at [1122, 377] on div "30002189 - ROT PLAST 2L H GCA NIV22 30034314 - ROT PLAST 2L H GCA S CL NIV25" at bounding box center [1025, 377] width 205 height 45
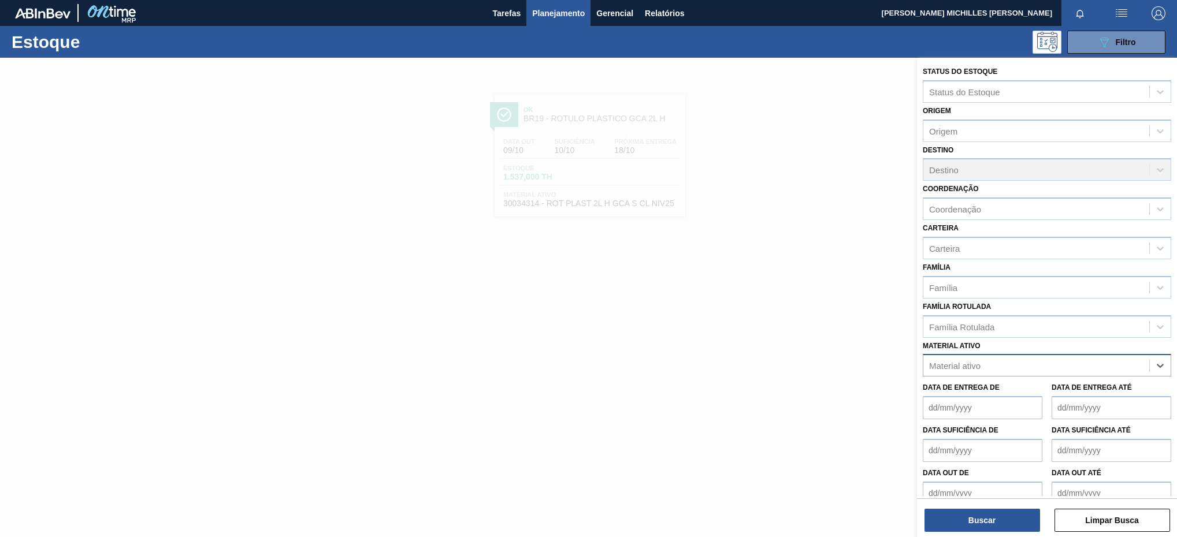
paste ativo "30034294"
type ativo "30034294"
click at [1087, 388] on div "30034294 - ROT PLAST 600ML H GCA S CLAIM NIV25" at bounding box center [1047, 394] width 248 height 21
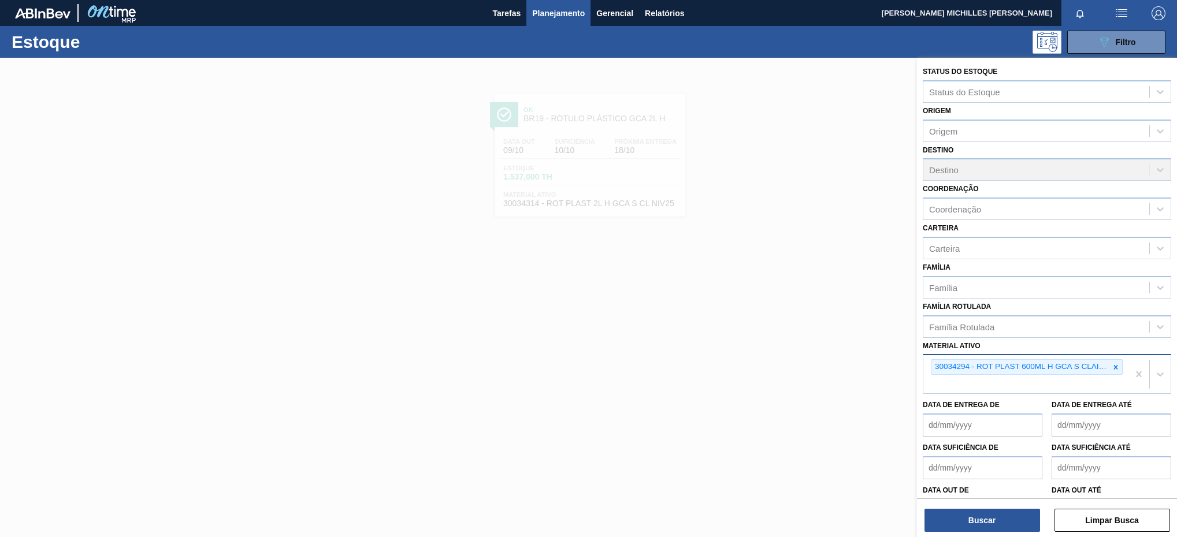
click at [1082, 376] on div "30034294 - ROT PLAST 600ML H GCA S CLAIM NIV25" at bounding box center [1025, 374] width 205 height 38
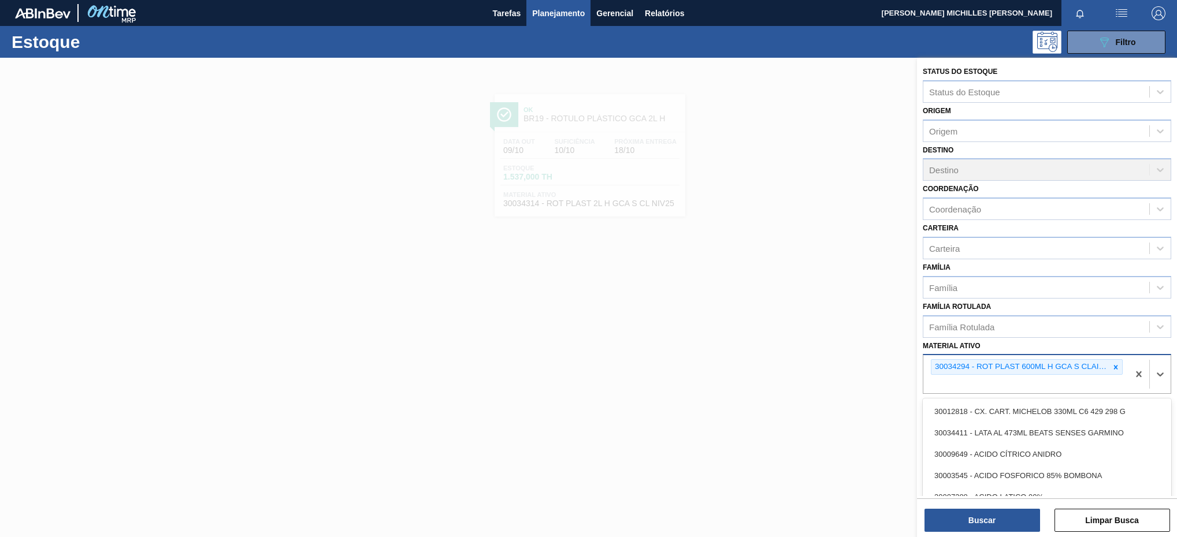
paste ativo "30003814"
type ativo "30003814"
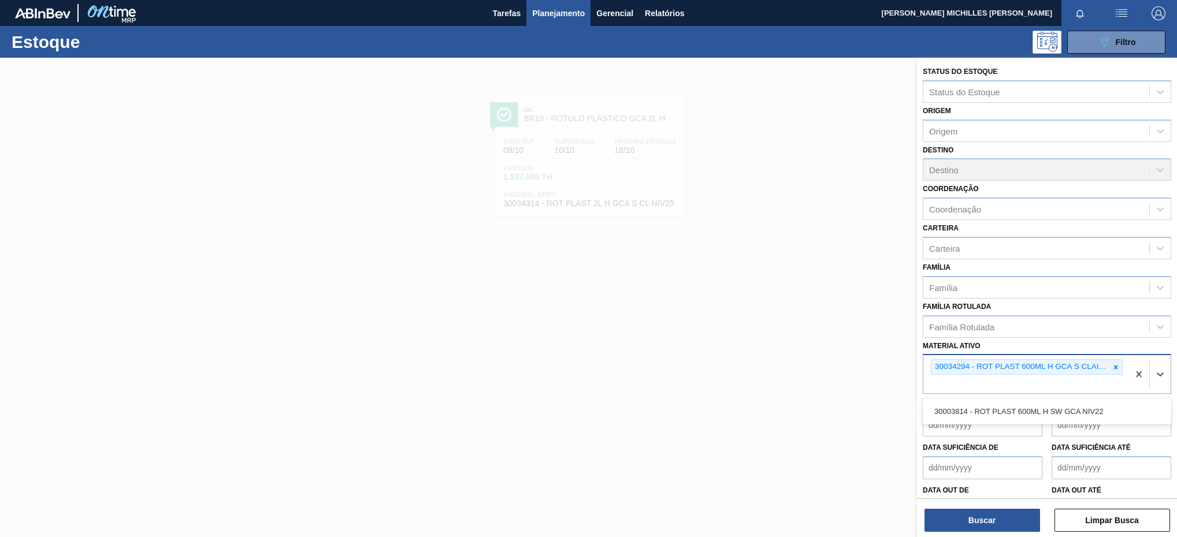
click at [1069, 390] on div "30034294 - ROT PLAST 600ML H GCA S CLAIM NIV25 30003814" at bounding box center [1025, 374] width 205 height 38
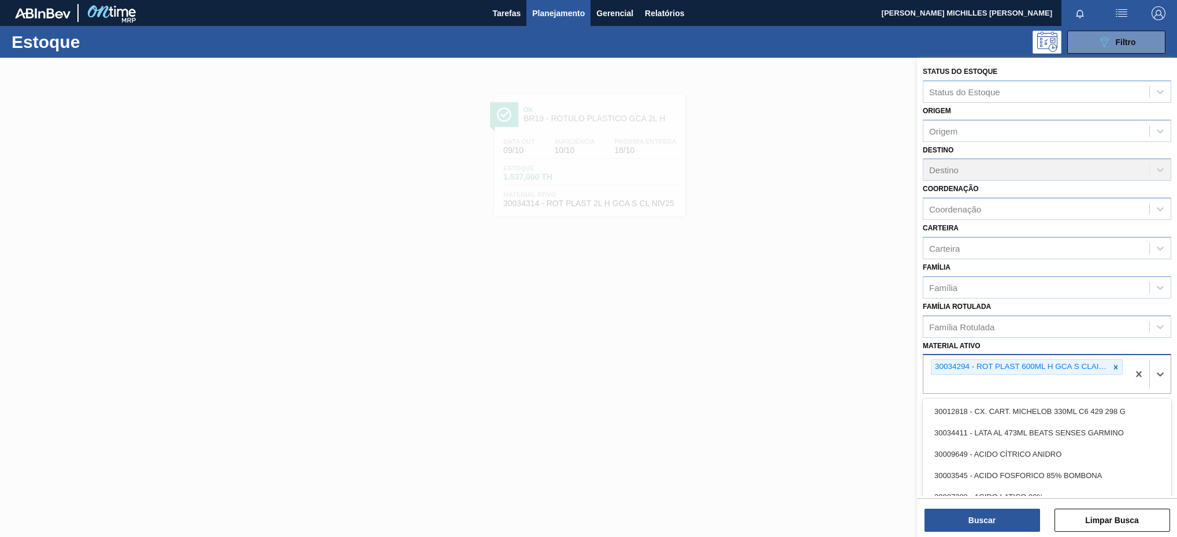
click at [1072, 385] on div "30034294 - ROT PLAST 600ML H GCA S CLAIM NIV25" at bounding box center [1025, 374] width 205 height 38
paste ativo "30003814"
type ativo "30003814"
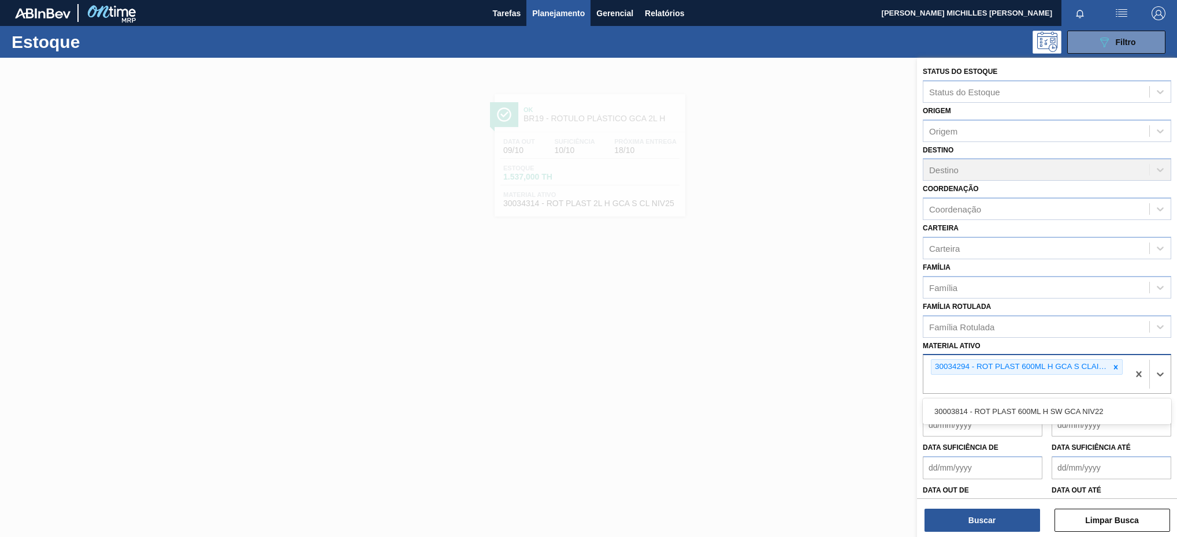
click at [999, 388] on div "30034294 - ROT PLAST 600ML H GCA S CLAIM NIV25 30003814" at bounding box center [1025, 374] width 205 height 38
paste ativo "30003814"
type ativo "30003814"
click at [1049, 418] on div "30003814 - ROT PLAST 600ML H SW GCA NIV22" at bounding box center [1047, 411] width 248 height 21
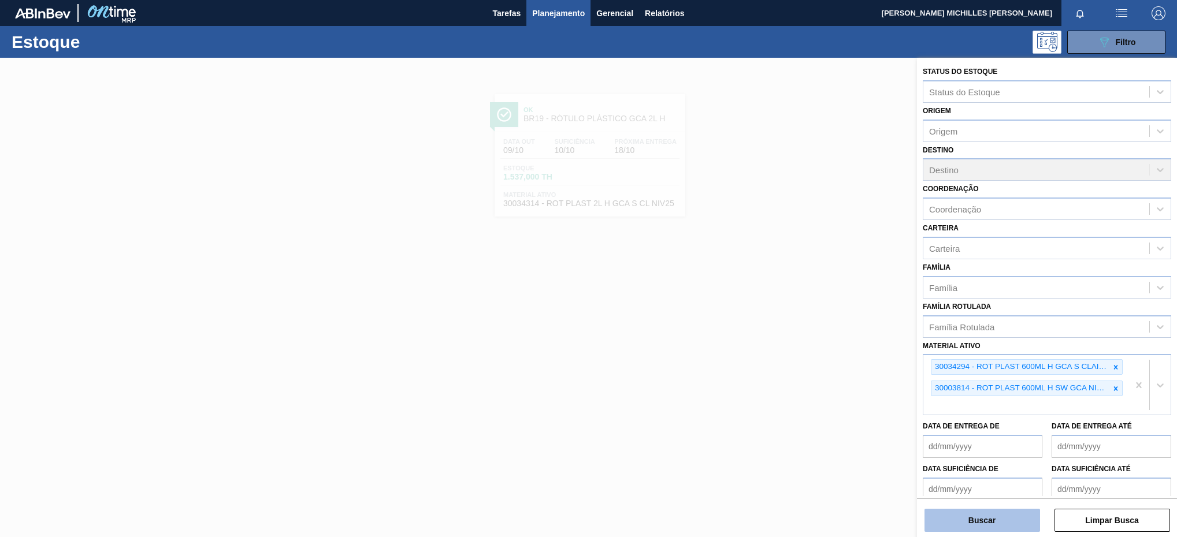
click at [1021, 522] on button "Buscar" at bounding box center [983, 520] width 116 height 23
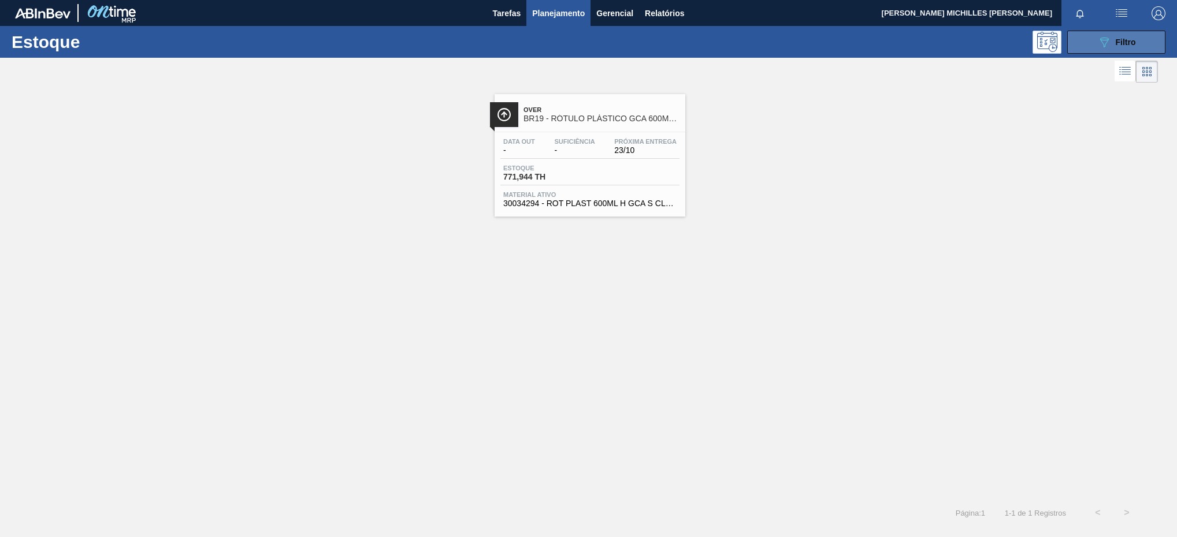
click at [1079, 40] on button "089F7B8B-B2A5-4AFE-B5C0-19BA573D28AC Filtro" at bounding box center [1116, 42] width 98 height 23
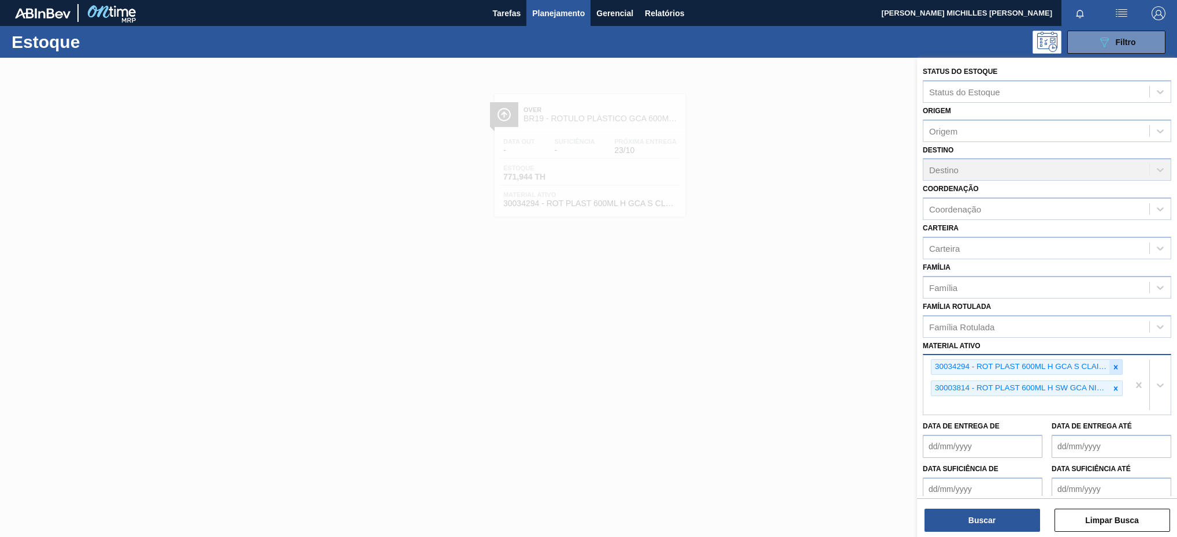
click at [1110, 366] on div at bounding box center [1116, 367] width 13 height 14
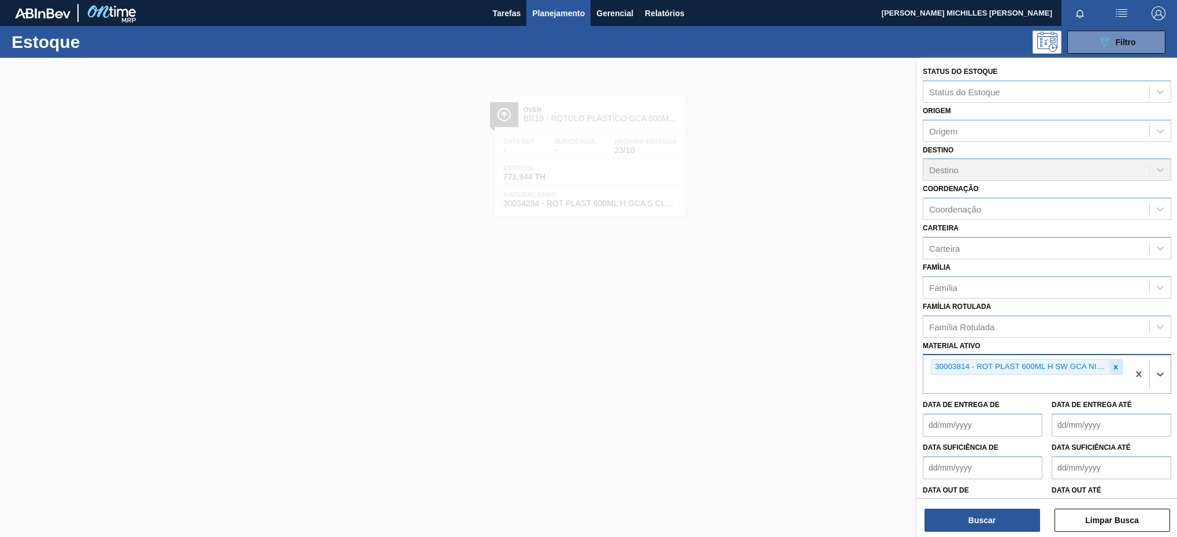
click at [1112, 371] on icon at bounding box center [1116, 367] width 8 height 8
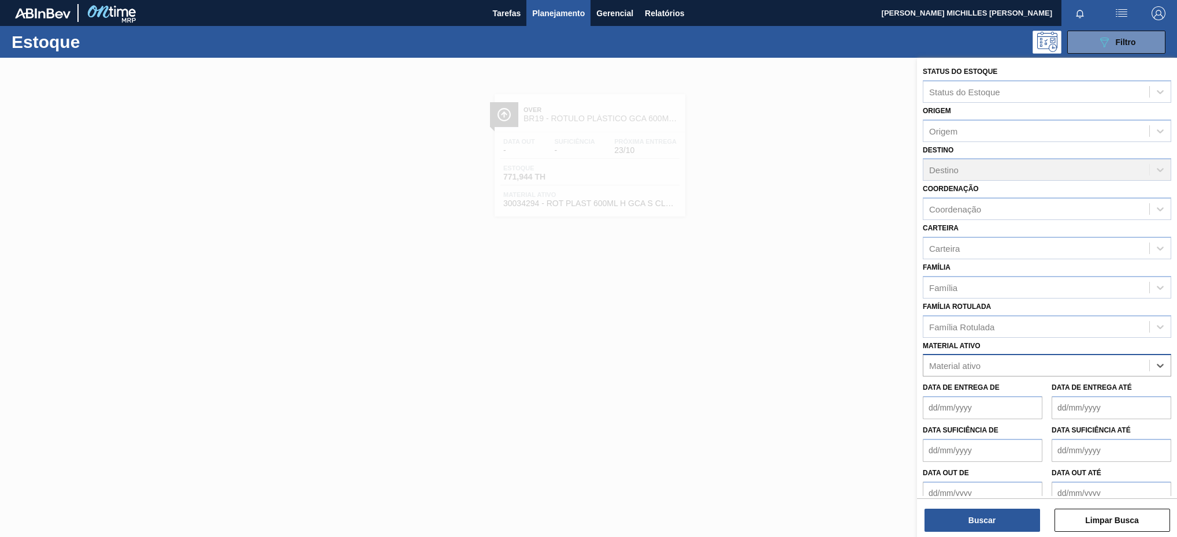
paste ativo "30034296"
type ativo "30034296"
click at [1063, 392] on div "30034296 - ROT PLAST 2L H GCAZ S CLAIM NIV25" at bounding box center [1047, 394] width 248 height 21
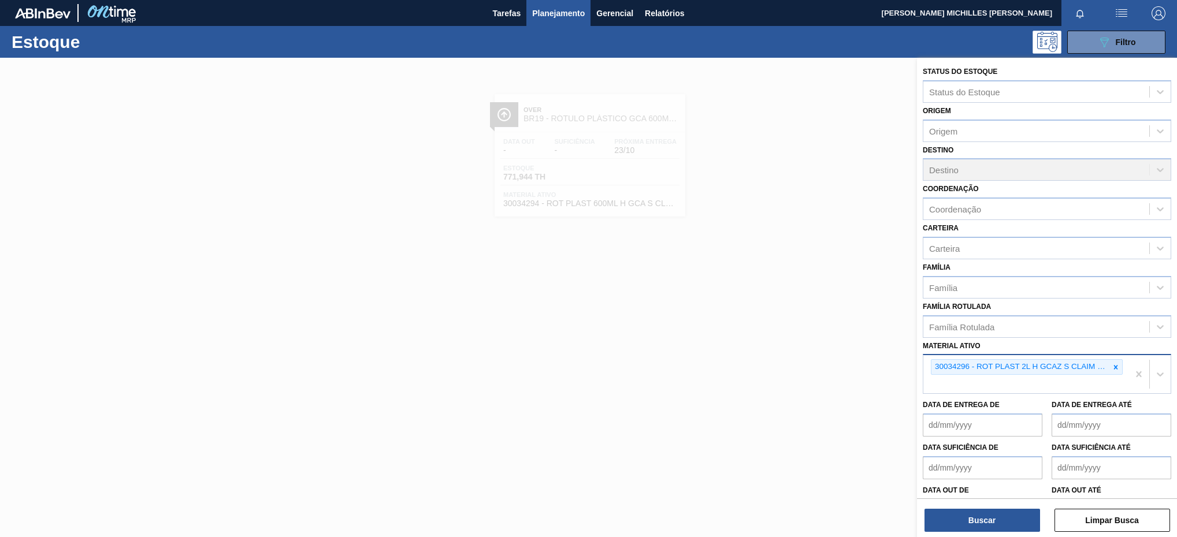
click at [1069, 384] on div "30034296 - ROT PLAST 2L H GCAZ S CLAIM NIV25" at bounding box center [1025, 374] width 205 height 38
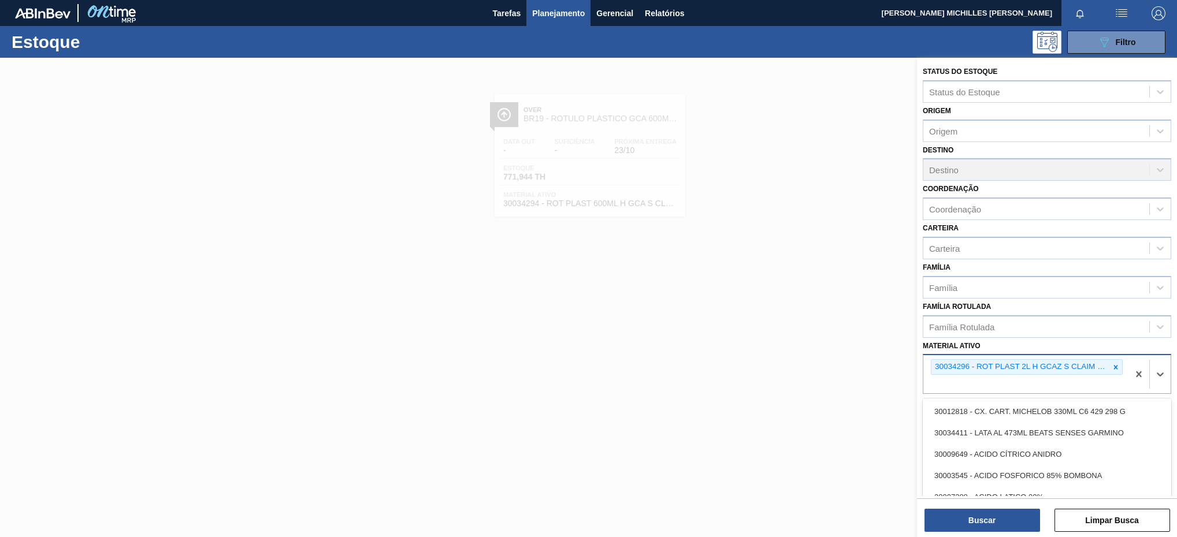
paste ativo "30017817"
type ativo "30017817"
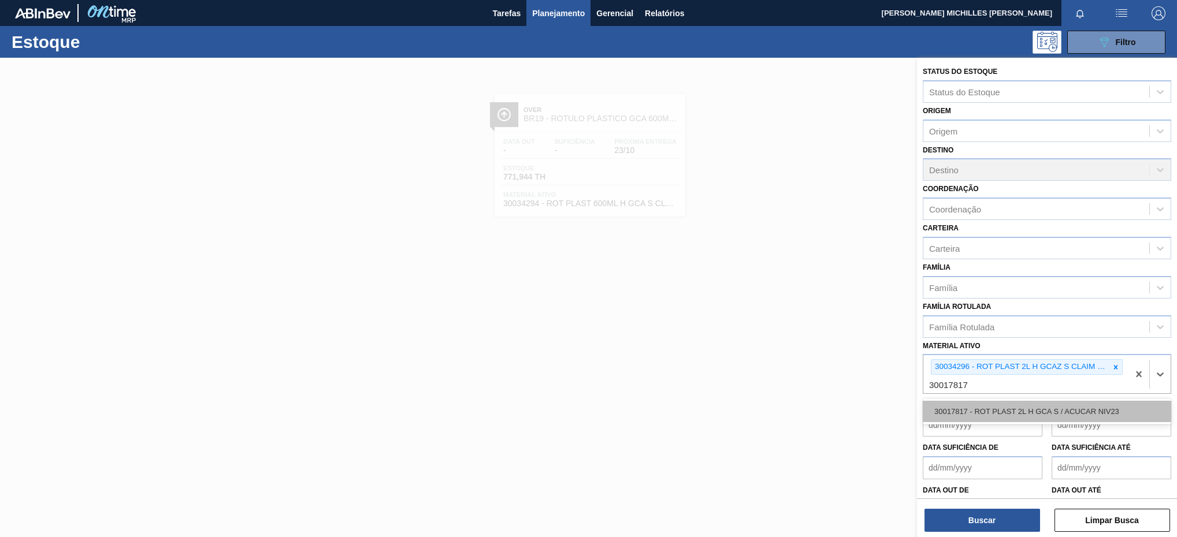
click at [1041, 404] on div "30017817 - ROT PLAST 2L H GCA S / ACUCAR NIV23" at bounding box center [1047, 411] width 248 height 21
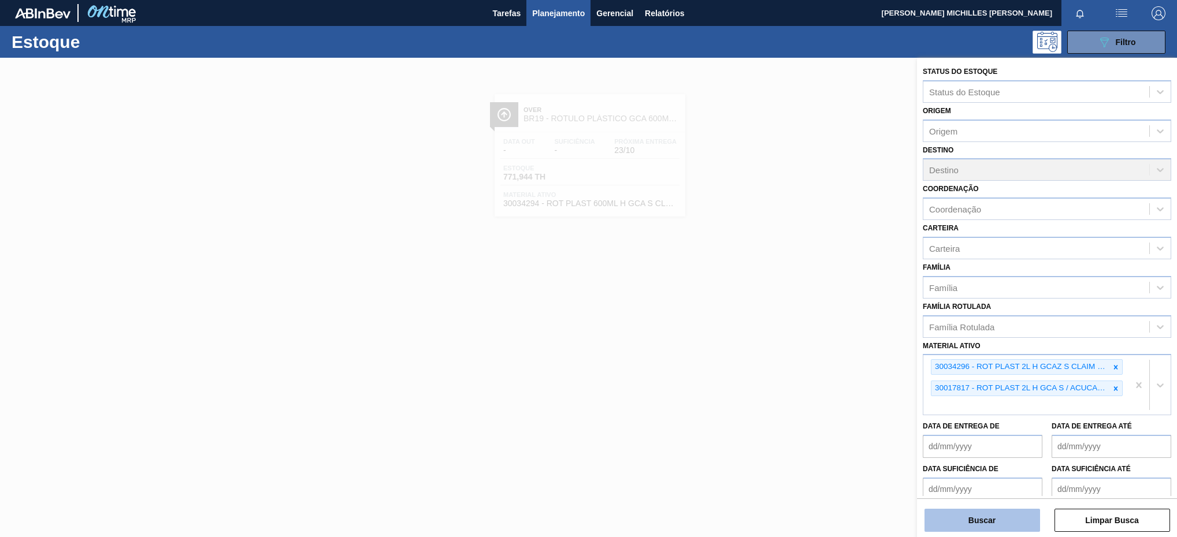
click at [991, 522] on button "Buscar" at bounding box center [983, 520] width 116 height 23
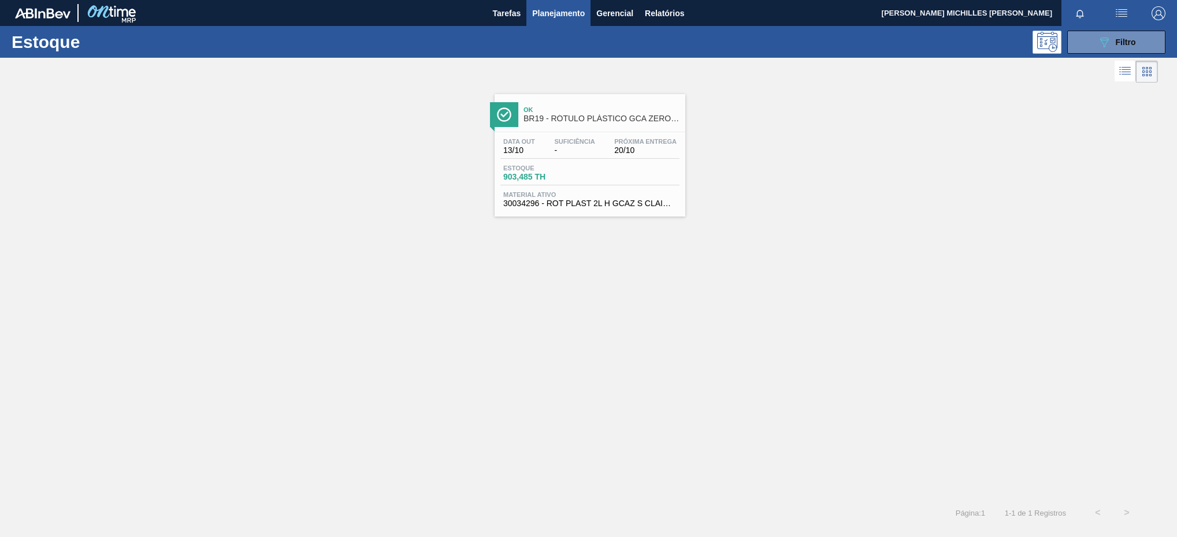
drag, startPoint x: 175, startPoint y: 118, endPoint x: 181, endPoint y: 118, distance: 5.8
click at [181, 118] on div "Ok BR19 - RÓTULO PLÁSTICO GCA ZERO 2L H Data out 13/10 Suficiência - Próxima En…" at bounding box center [588, 151] width 1177 height 131
click at [1137, 40] on button "089F7B8B-B2A5-4AFE-B5C0-19BA573D28AC Filtro" at bounding box center [1116, 42] width 98 height 23
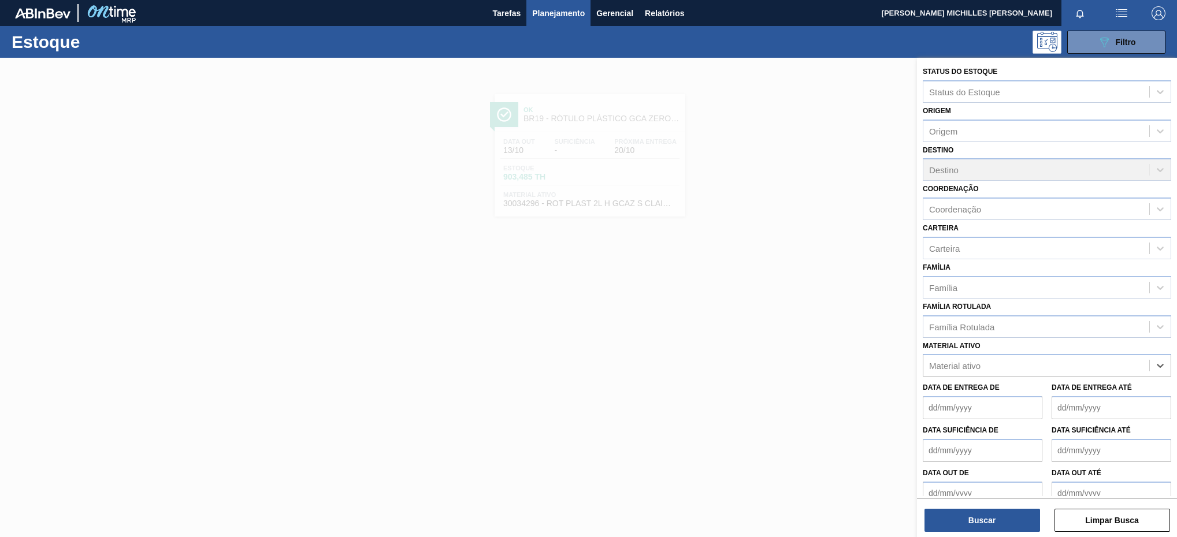
paste ativo "30002189"
type ativo "30002189"
click at [1099, 389] on div "30002189 - ROT PLAST 2L H GCA NIV22" at bounding box center [1047, 394] width 248 height 21
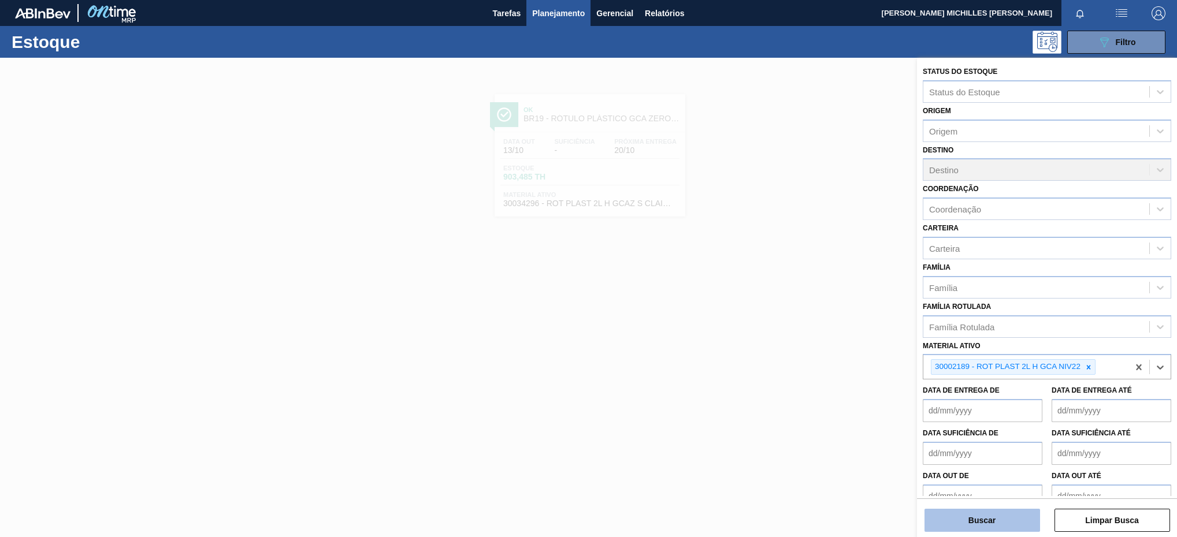
click at [1019, 517] on button "Buscar" at bounding box center [983, 520] width 116 height 23
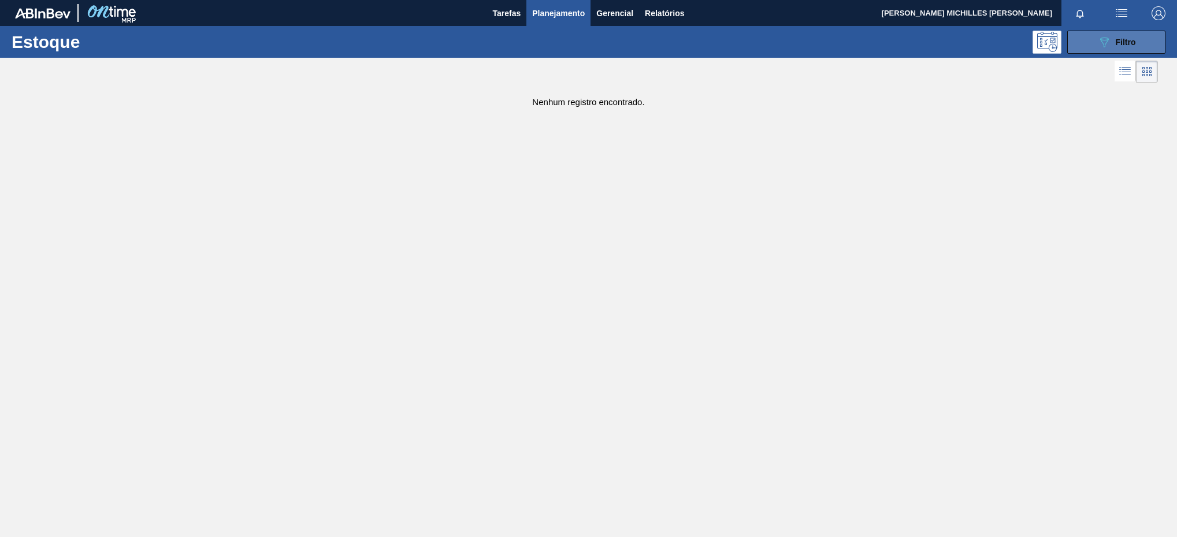
click at [1103, 54] on div "Estoque 089F7B8B-B2A5-4AFE-B5C0-19BA573D28AC Filtro" at bounding box center [588, 42] width 1177 height 32
click at [1105, 45] on icon at bounding box center [1104, 43] width 9 height 10
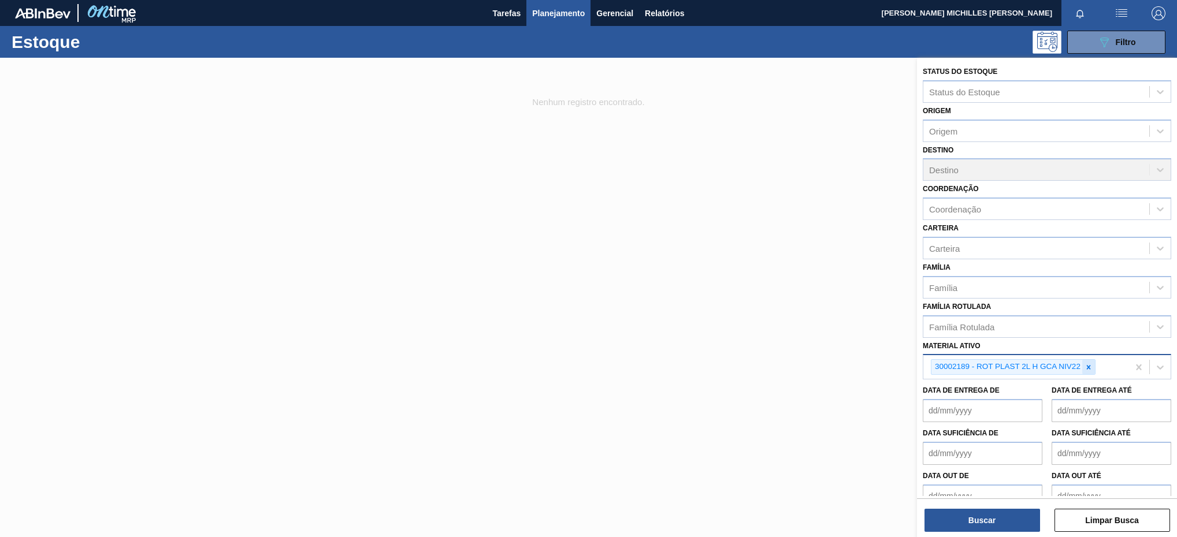
click at [1091, 364] on icon at bounding box center [1089, 367] width 8 height 8
paste ativo "30034294"
type ativo "30034294"
drag, startPoint x: 1056, startPoint y: 374, endPoint x: 1056, endPoint y: 382, distance: 7.5
click at [1056, 382] on div "Status do Estoque Status do Estoque Origem Origem Destino Destino Coordenação C…" at bounding box center [1047, 284] width 260 height 453
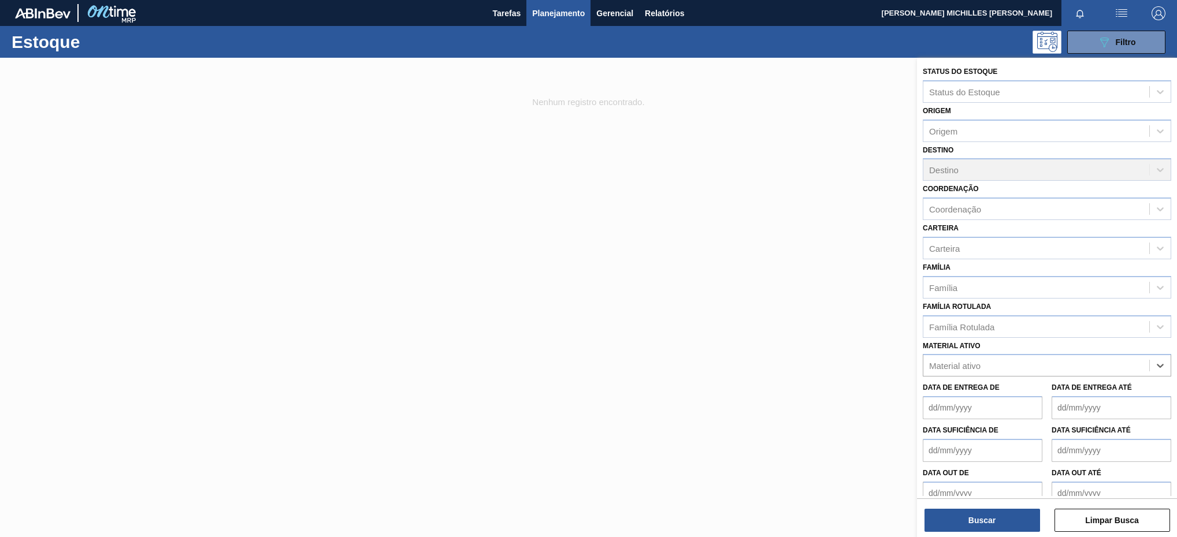
paste ativo "30034294"
type ativo "30034294"
click at [1072, 392] on div "30034294 - ROT PLAST 600ML H GCA S CLAIM NIV25" at bounding box center [1047, 394] width 248 height 21
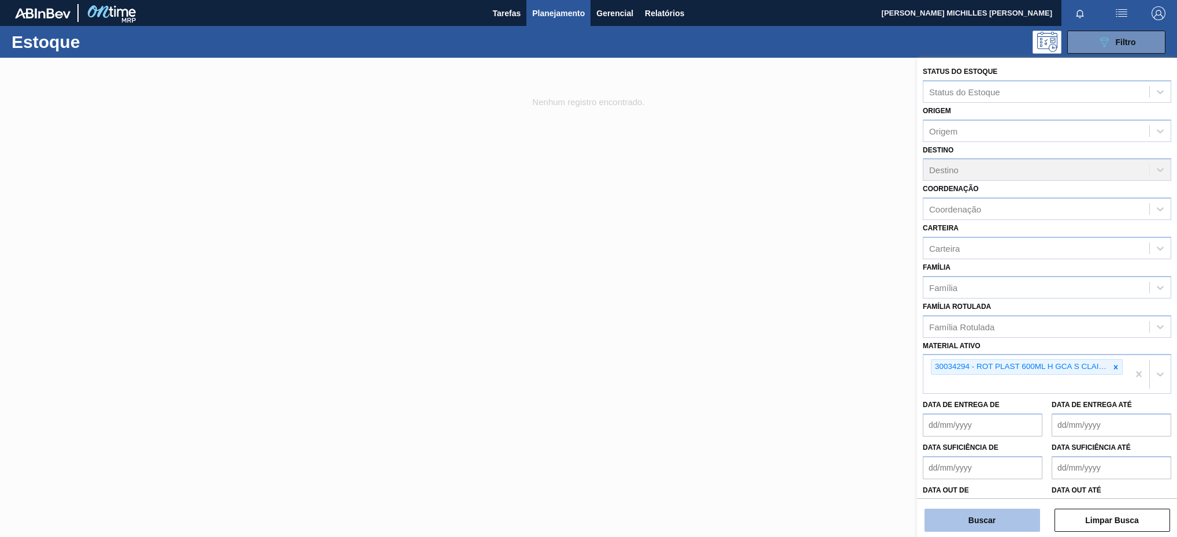
click at [995, 524] on button "Buscar" at bounding box center [983, 520] width 116 height 23
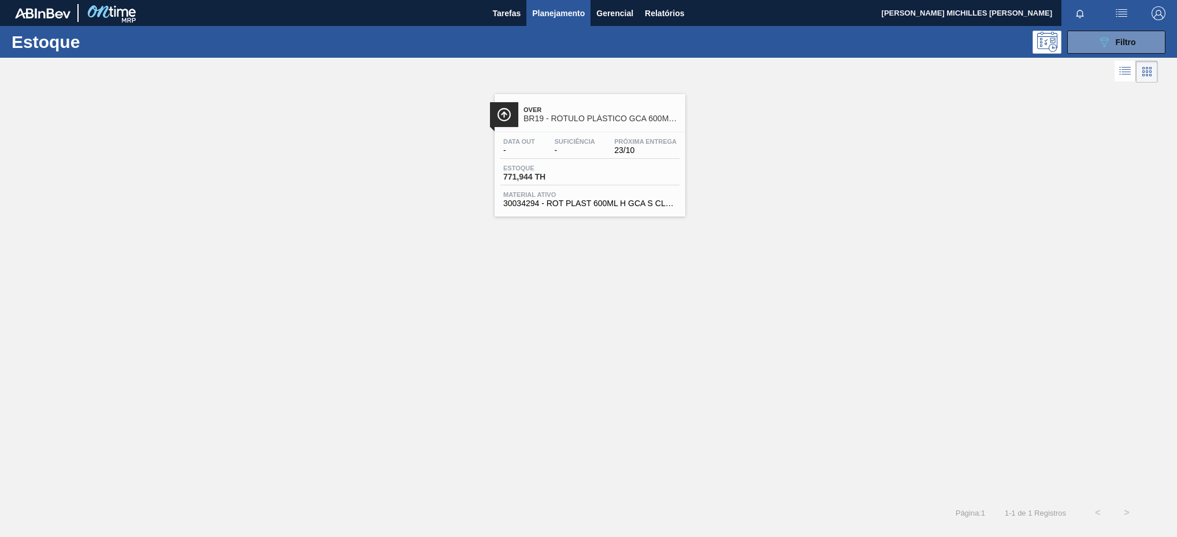
drag, startPoint x: 448, startPoint y: 264, endPoint x: 394, endPoint y: 270, distance: 54.2
click at [443, 269] on div "Over BR19 - RÓTULO PLÁSTICO GCA 600ML H Data out - Suficiência - Próxima Entreg…" at bounding box center [588, 292] width 1177 height 413
